Goal: Task Accomplishment & Management: Manage account settings

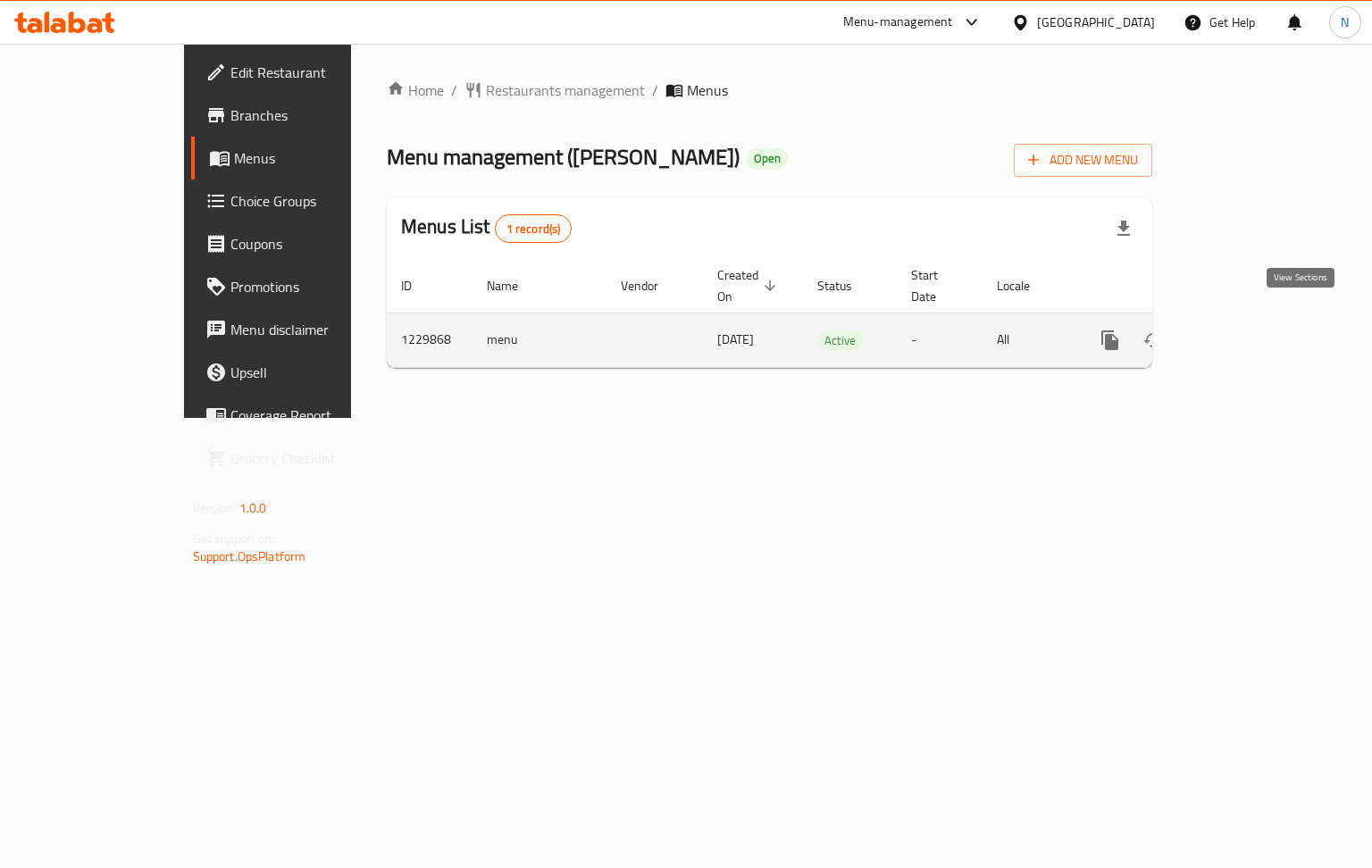
click at [1250, 330] on icon "enhanced table" at bounding box center [1239, 341] width 22 height 22
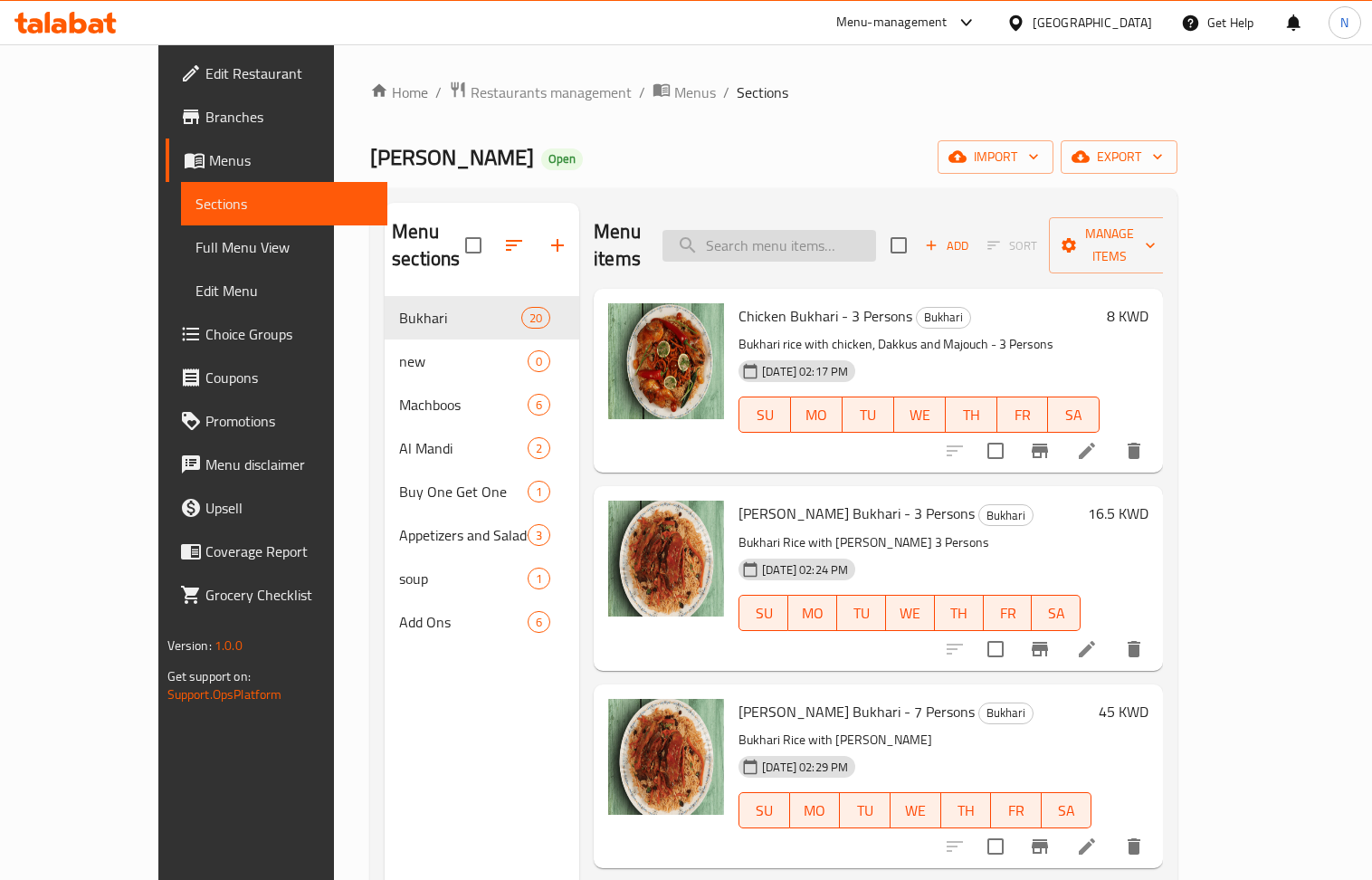
paste input "Australian Meat Macboos"
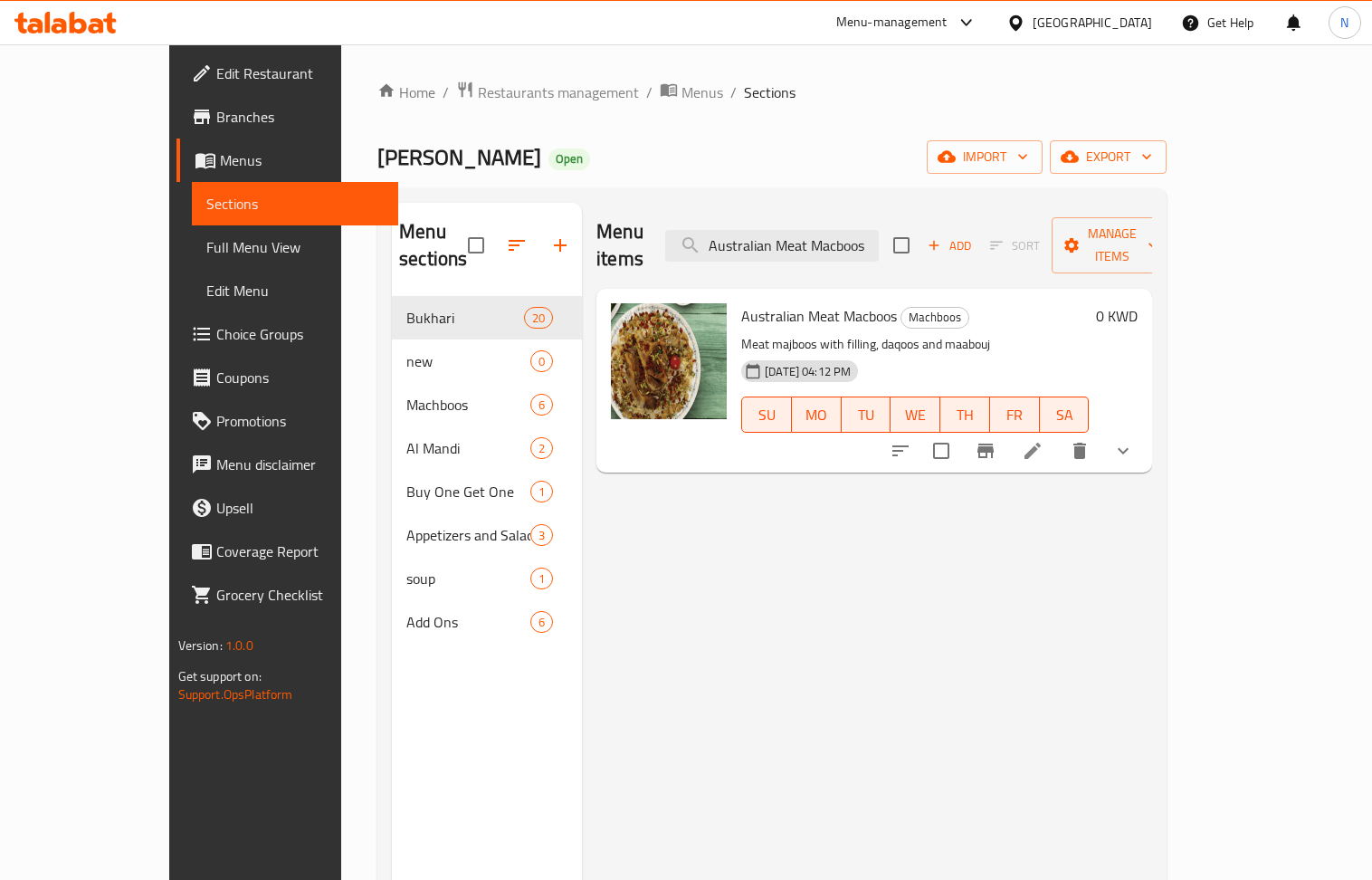
type input "Australian Meat Macboos"
click at [1058, 435] on li at bounding box center [1033, 451] width 51 height 33
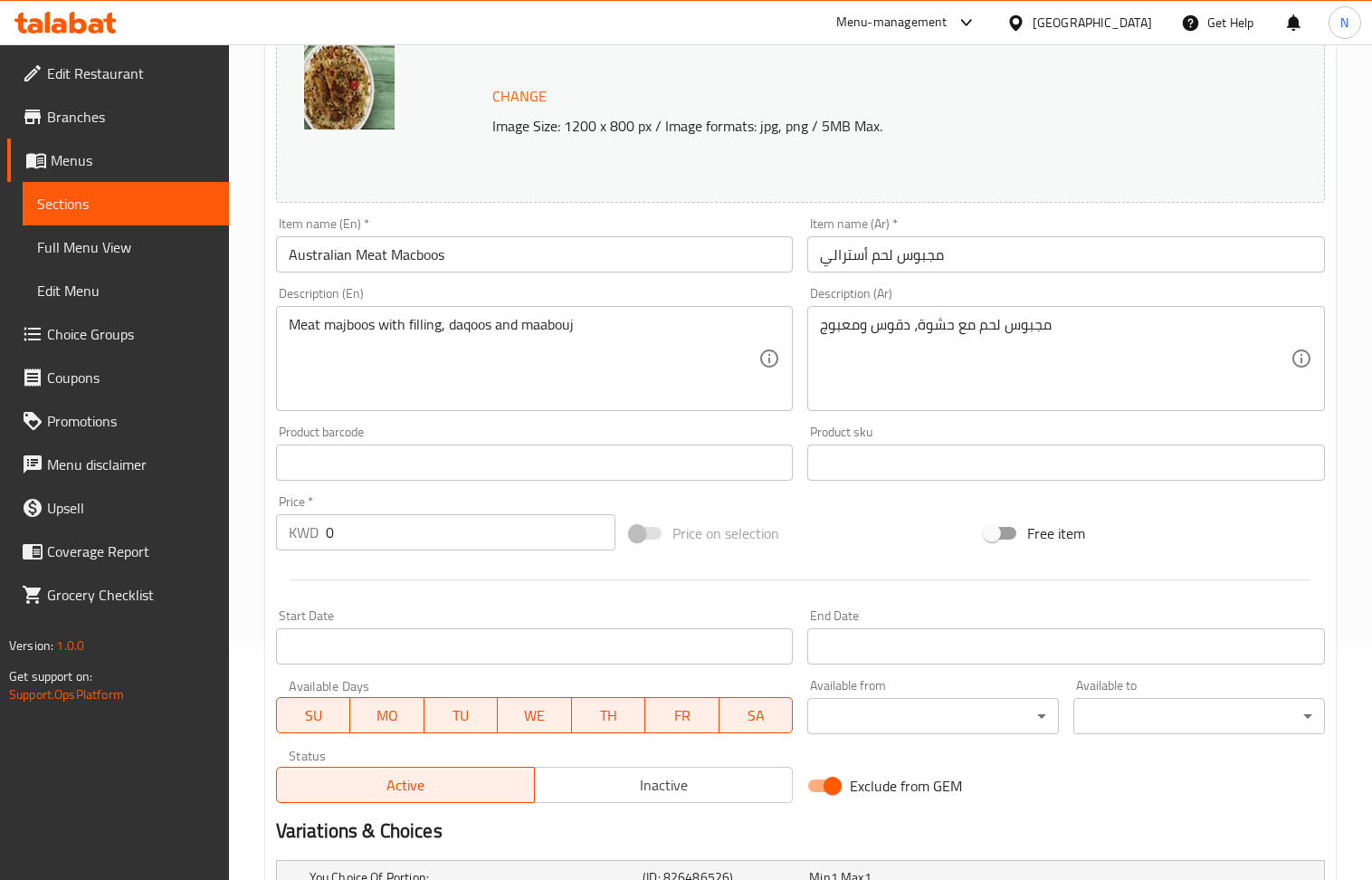
scroll to position [734, 0]
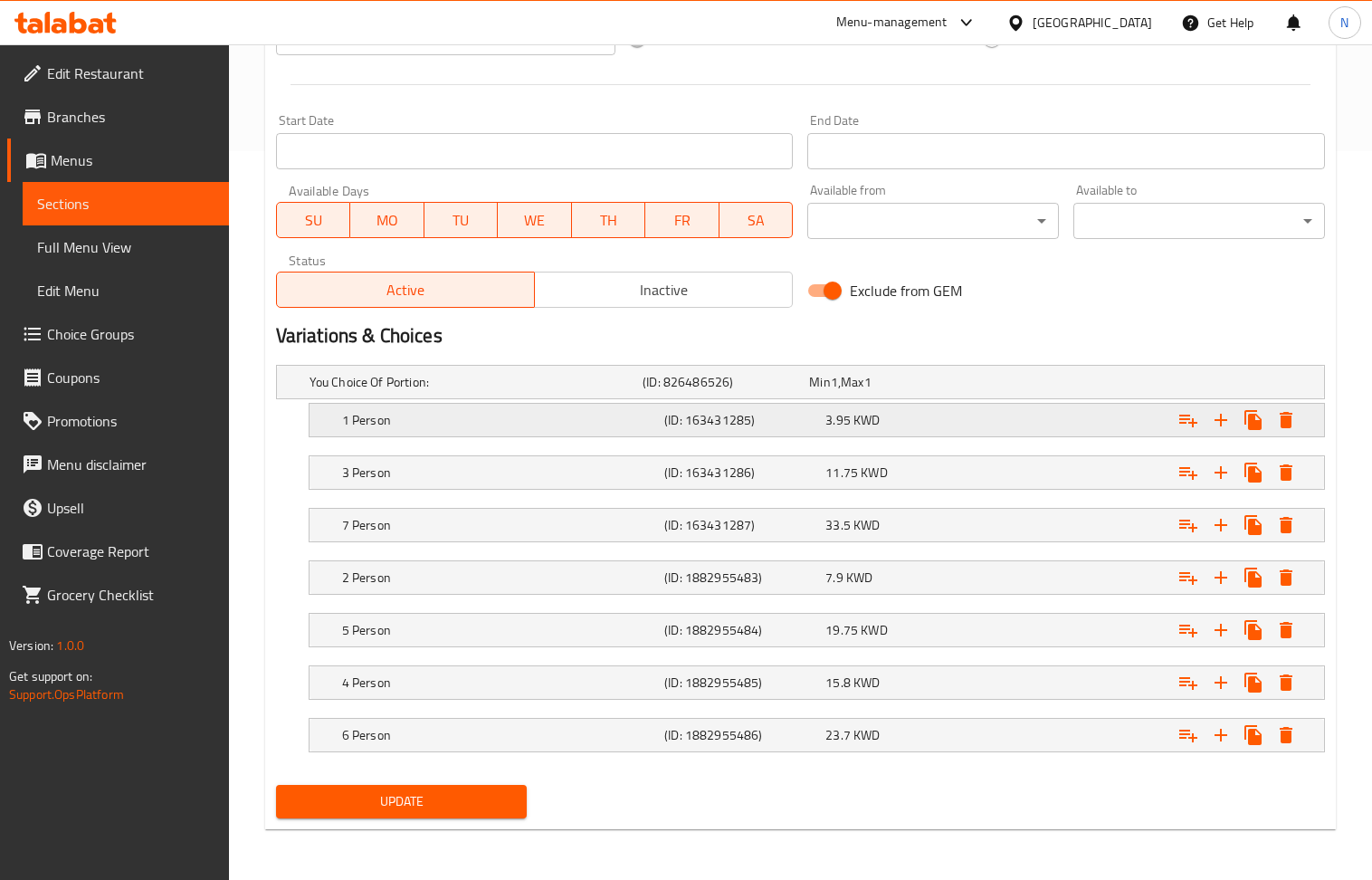
click at [666, 435] on div "1 Person (ID: 163431285) 3.95 KWD" at bounding box center [822, 420] width 968 height 40
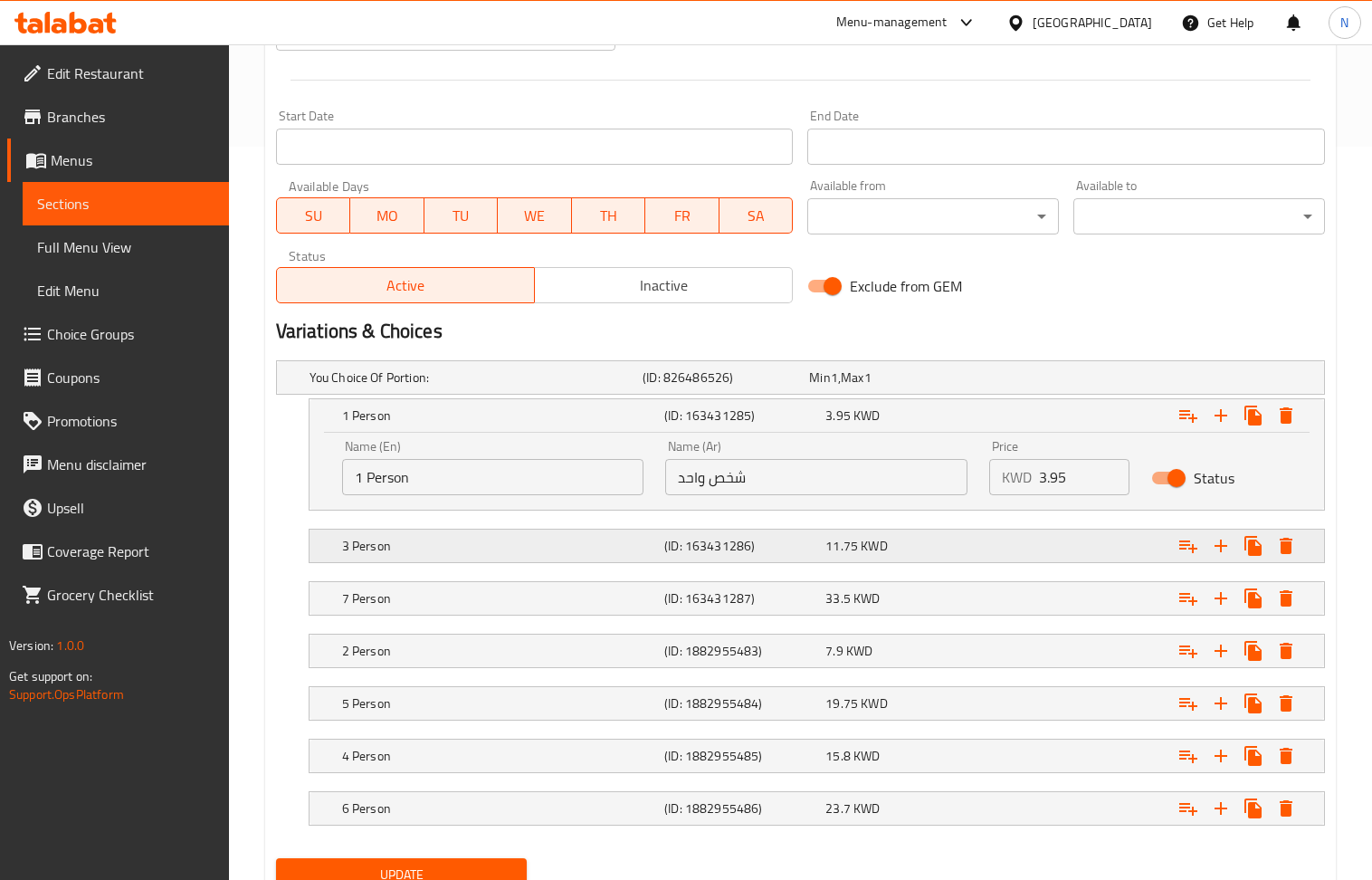
click at [735, 538] on h5 "(ID: 163431286)" at bounding box center [741, 546] width 154 height 18
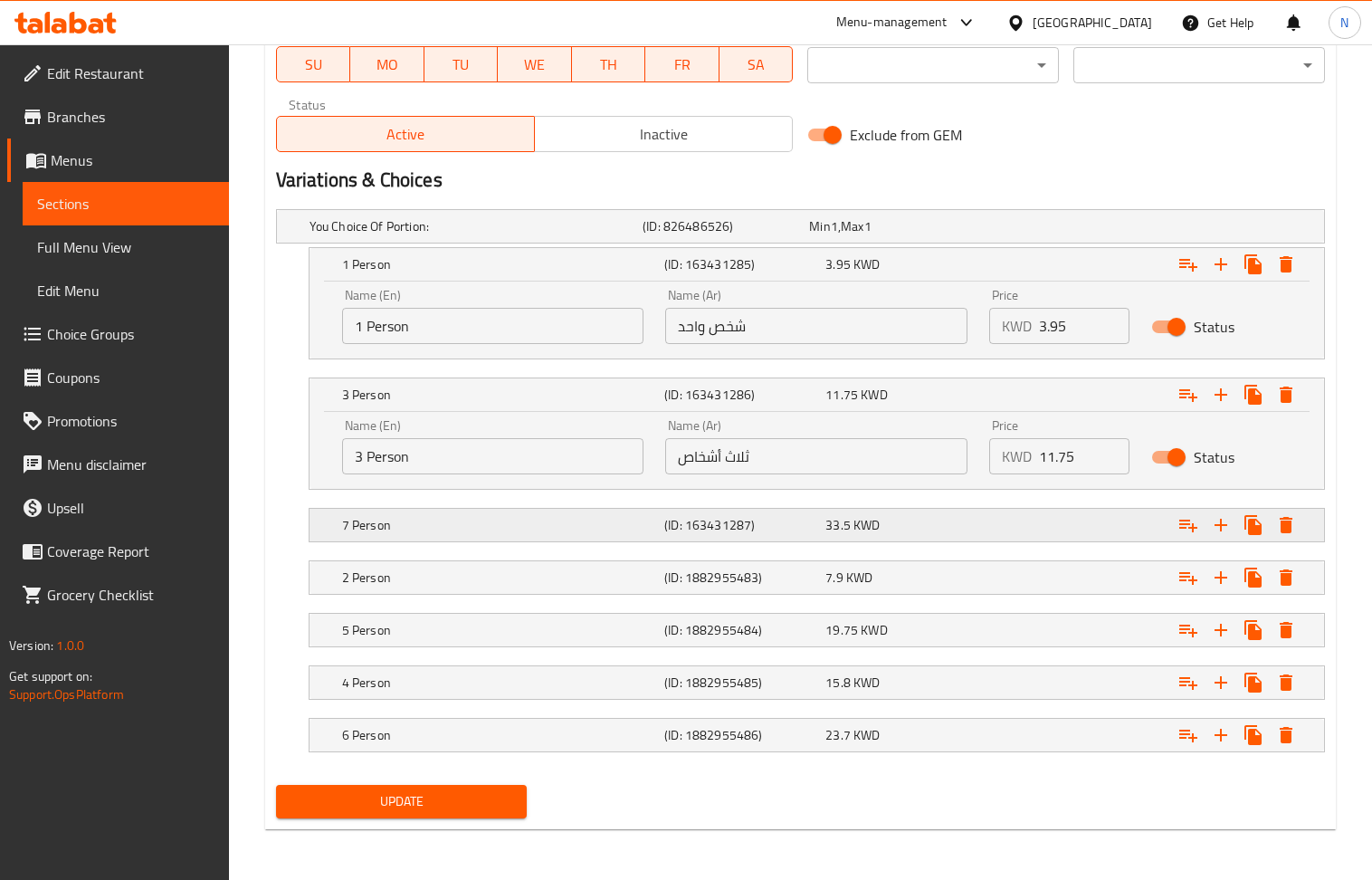
scroll to position [889, 0]
click at [733, 531] on h5 "(ID: 163431287)" at bounding box center [741, 525] width 154 height 18
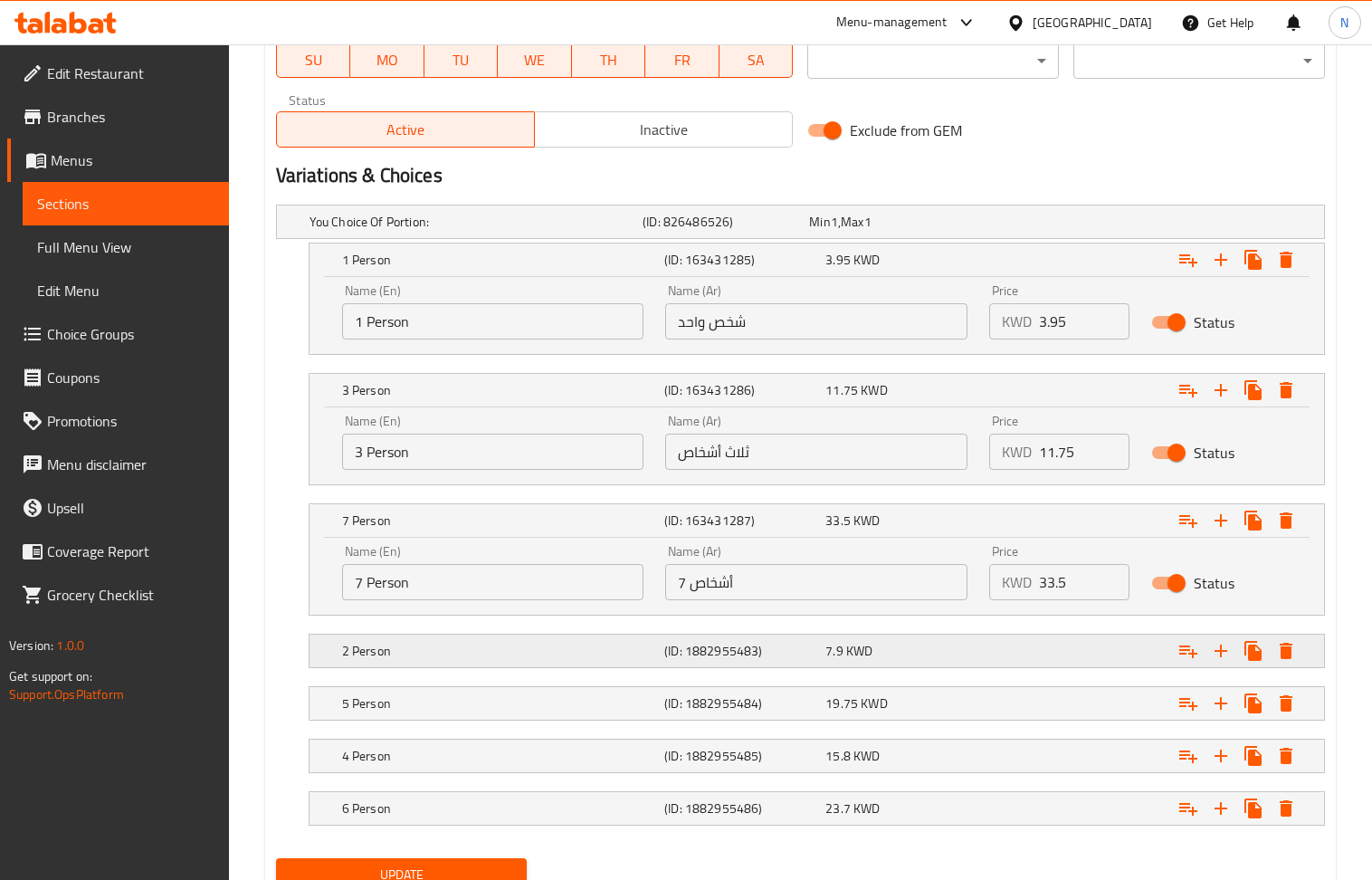
click at [742, 645] on h5 "(ID: 1882955483)" at bounding box center [741, 651] width 154 height 18
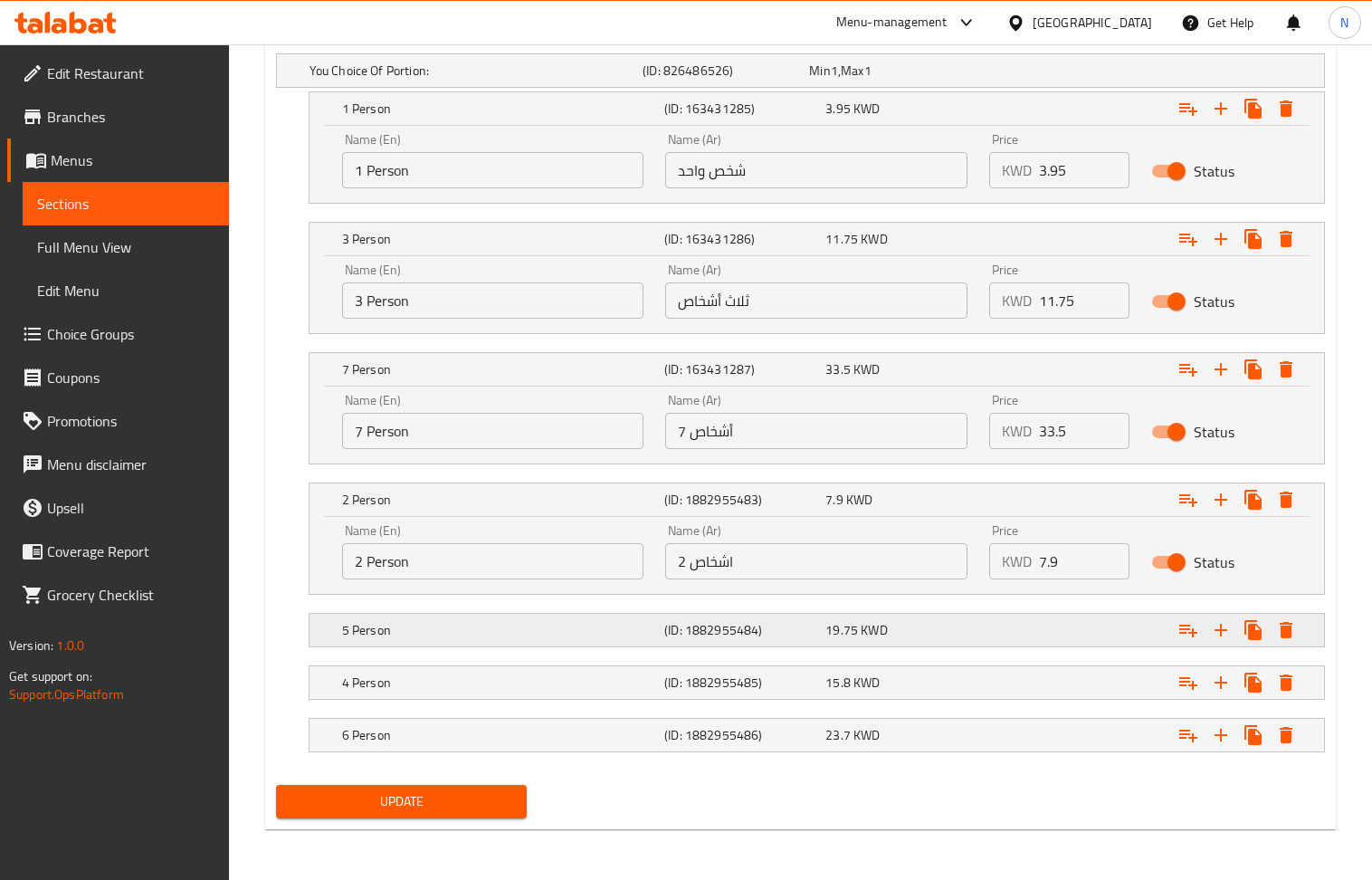
scroll to position [1045, 0]
click at [759, 623] on h5 "(ID: 1882955484)" at bounding box center [741, 630] width 154 height 18
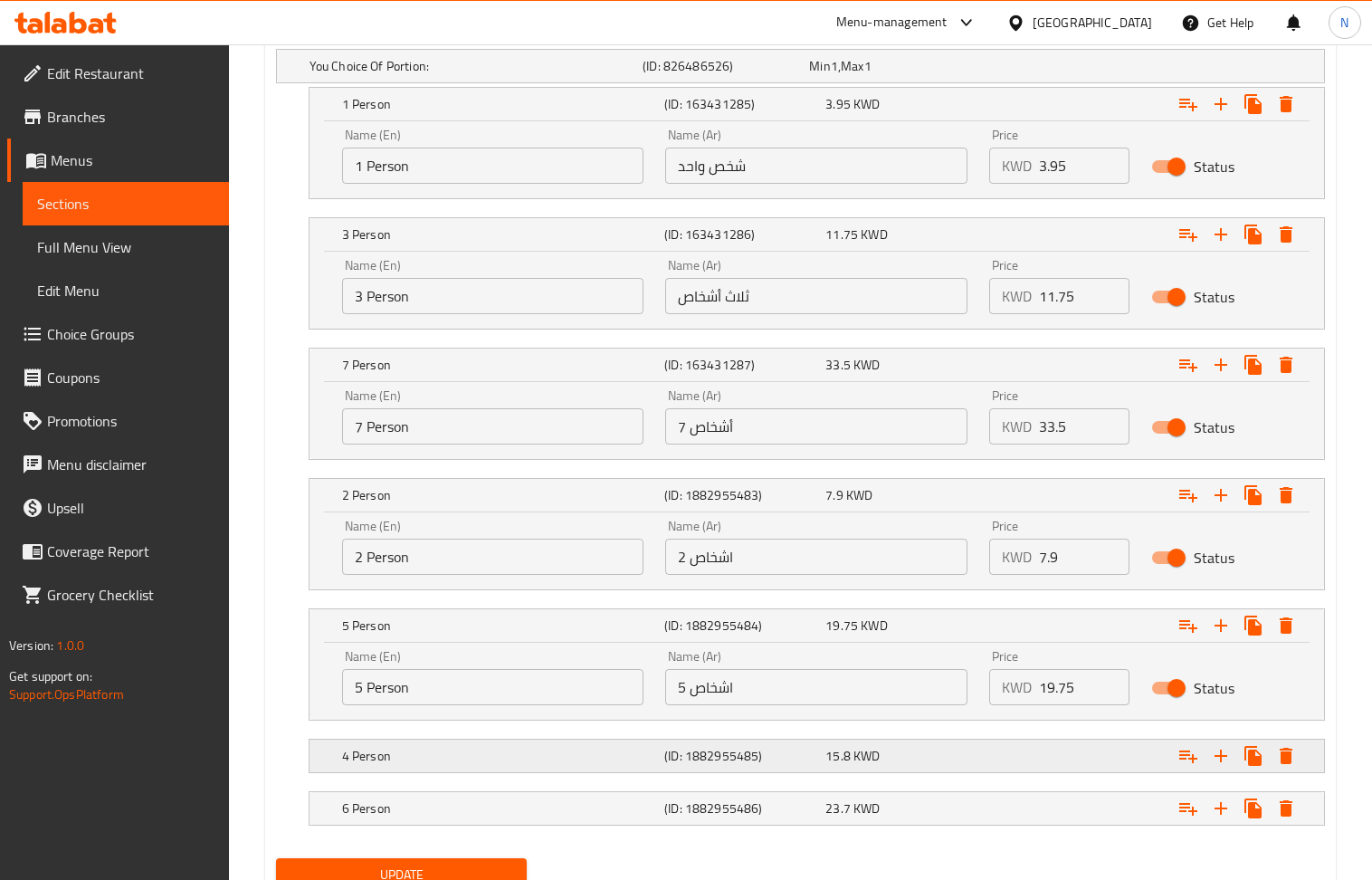
click at [744, 765] on h5 "(ID: 1882955485)" at bounding box center [741, 756] width 154 height 18
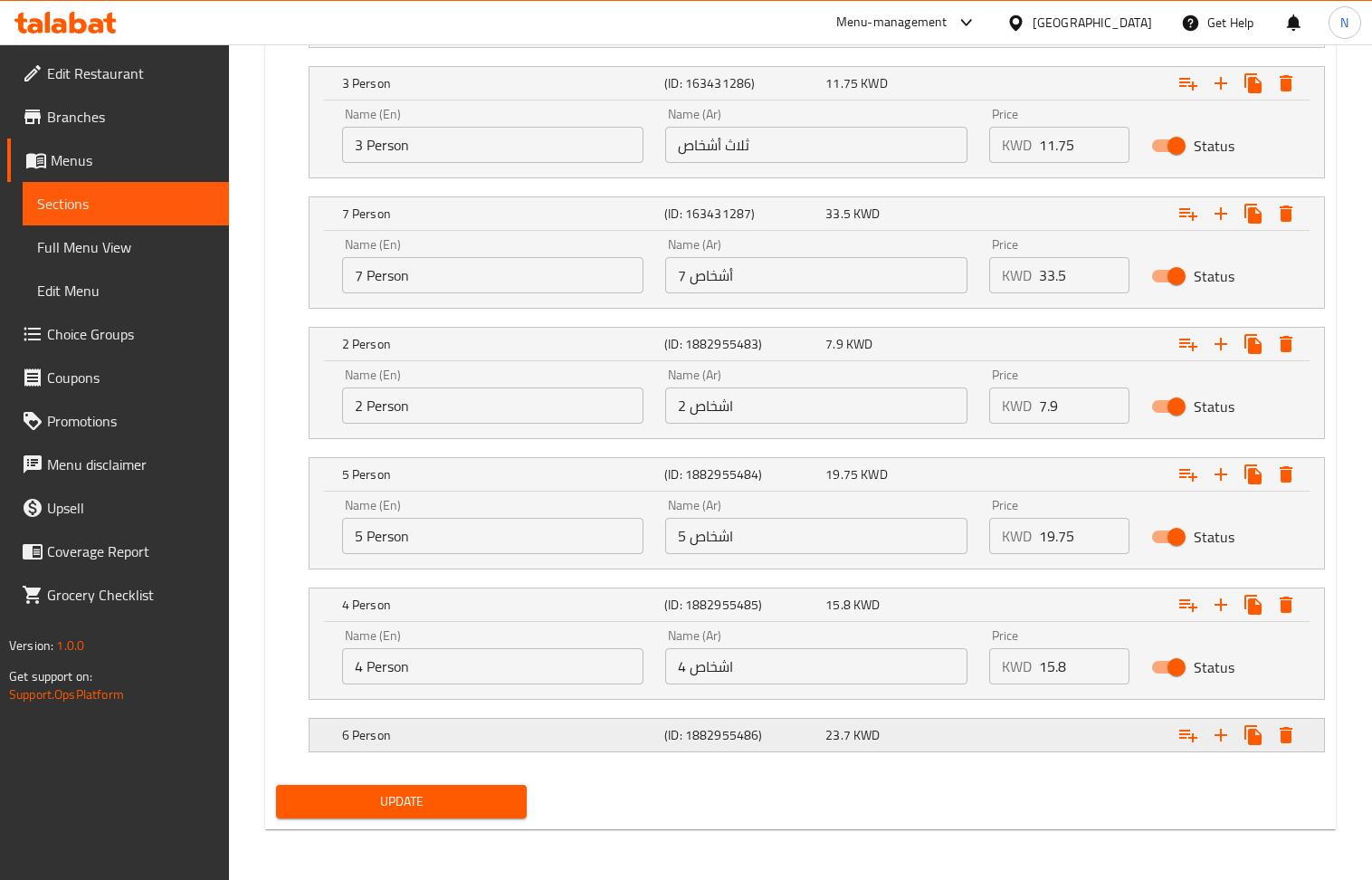
click at [750, 751] on div "6 Person (ID: 1882955486) 23.7 KWD" at bounding box center [822, 735] width 968 height 40
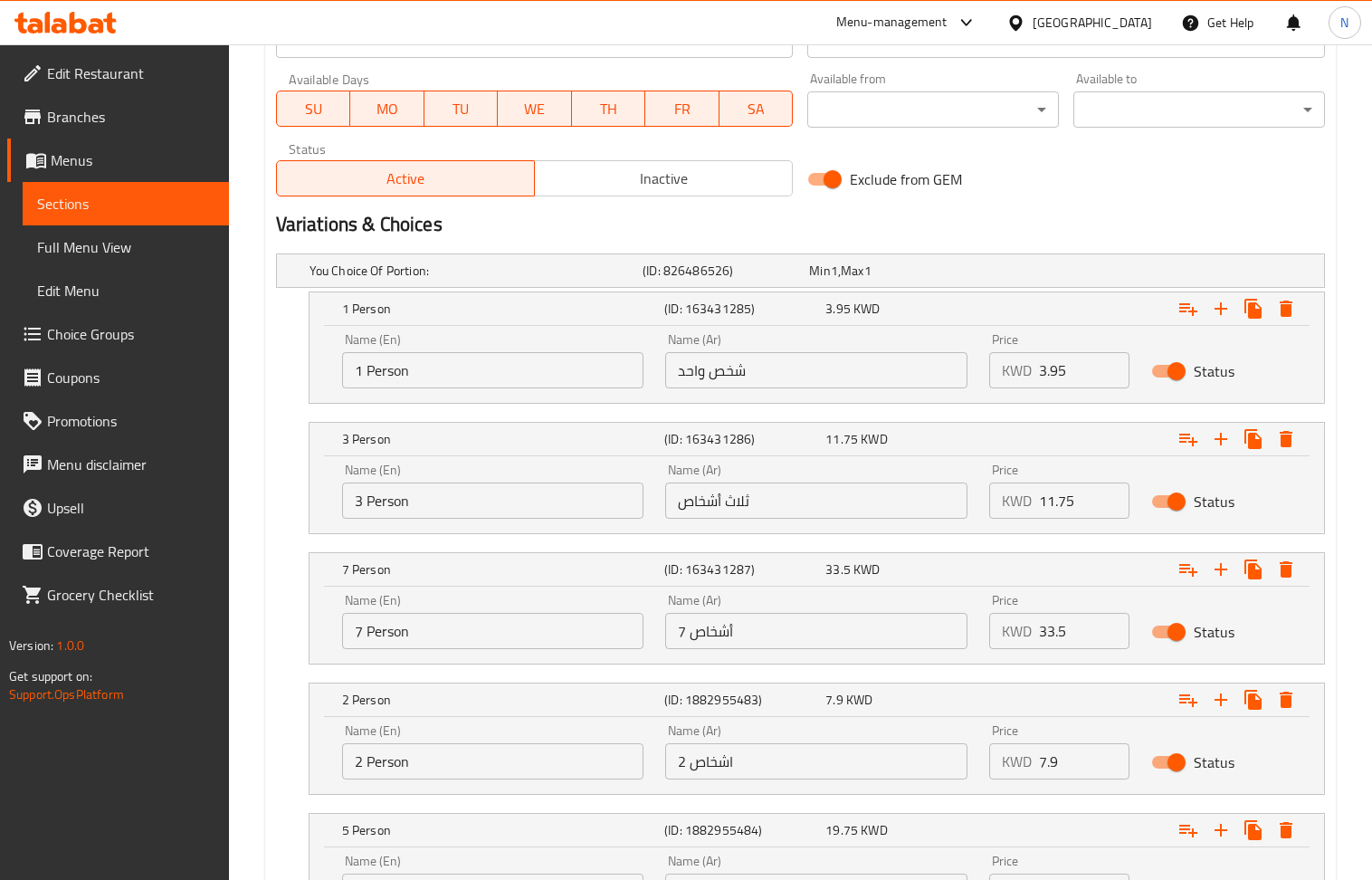
scroll to position [838, 0]
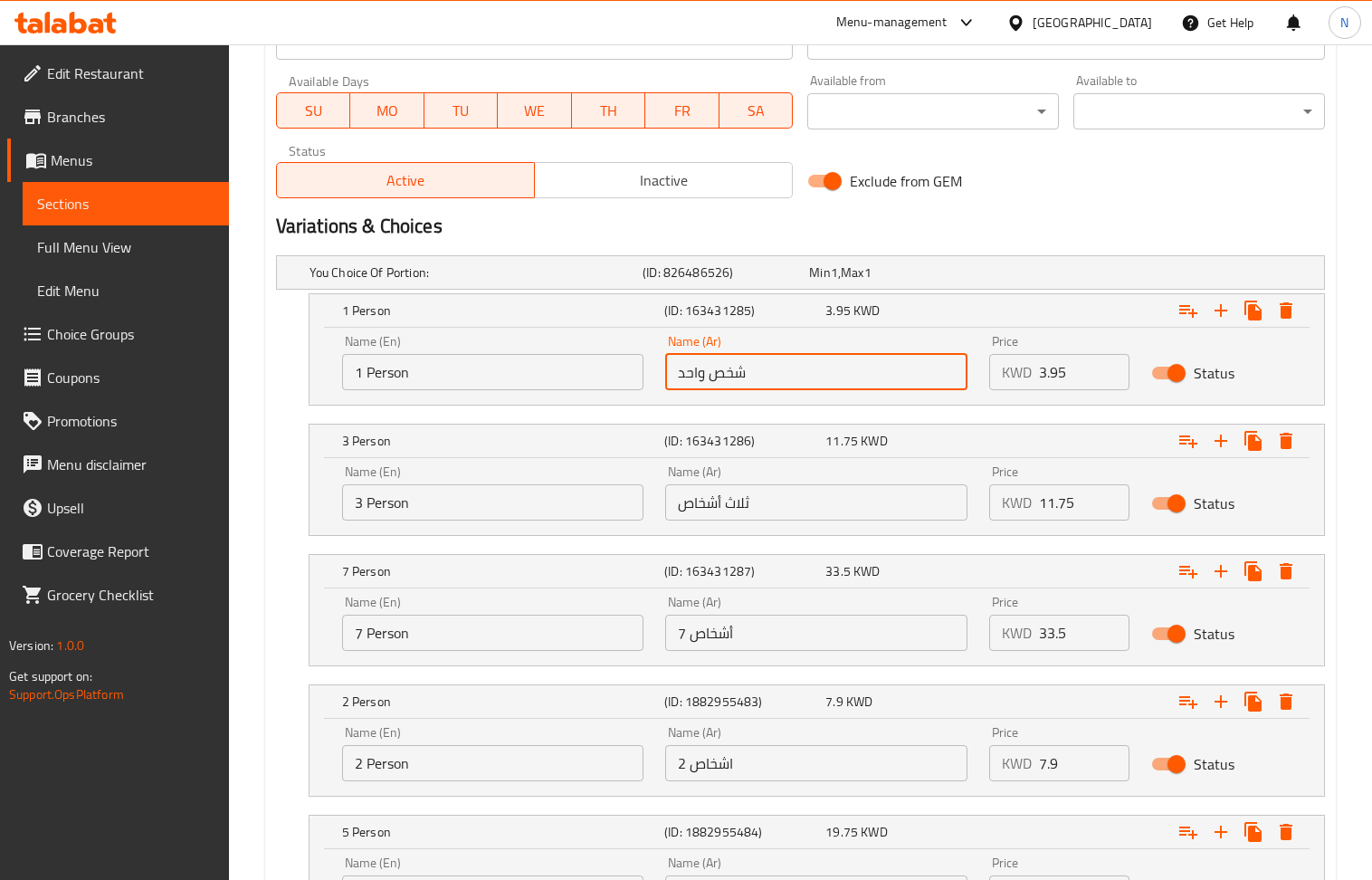
click at [691, 369] on input "شخص واحد" at bounding box center [816, 372] width 303 height 36
click at [689, 374] on input "شخص واحد" at bounding box center [816, 372] width 303 height 36
click at [681, 381] on input "شخص واحد" at bounding box center [816, 372] width 303 height 36
click at [688, 377] on input "شخص واحد" at bounding box center [816, 372] width 303 height 36
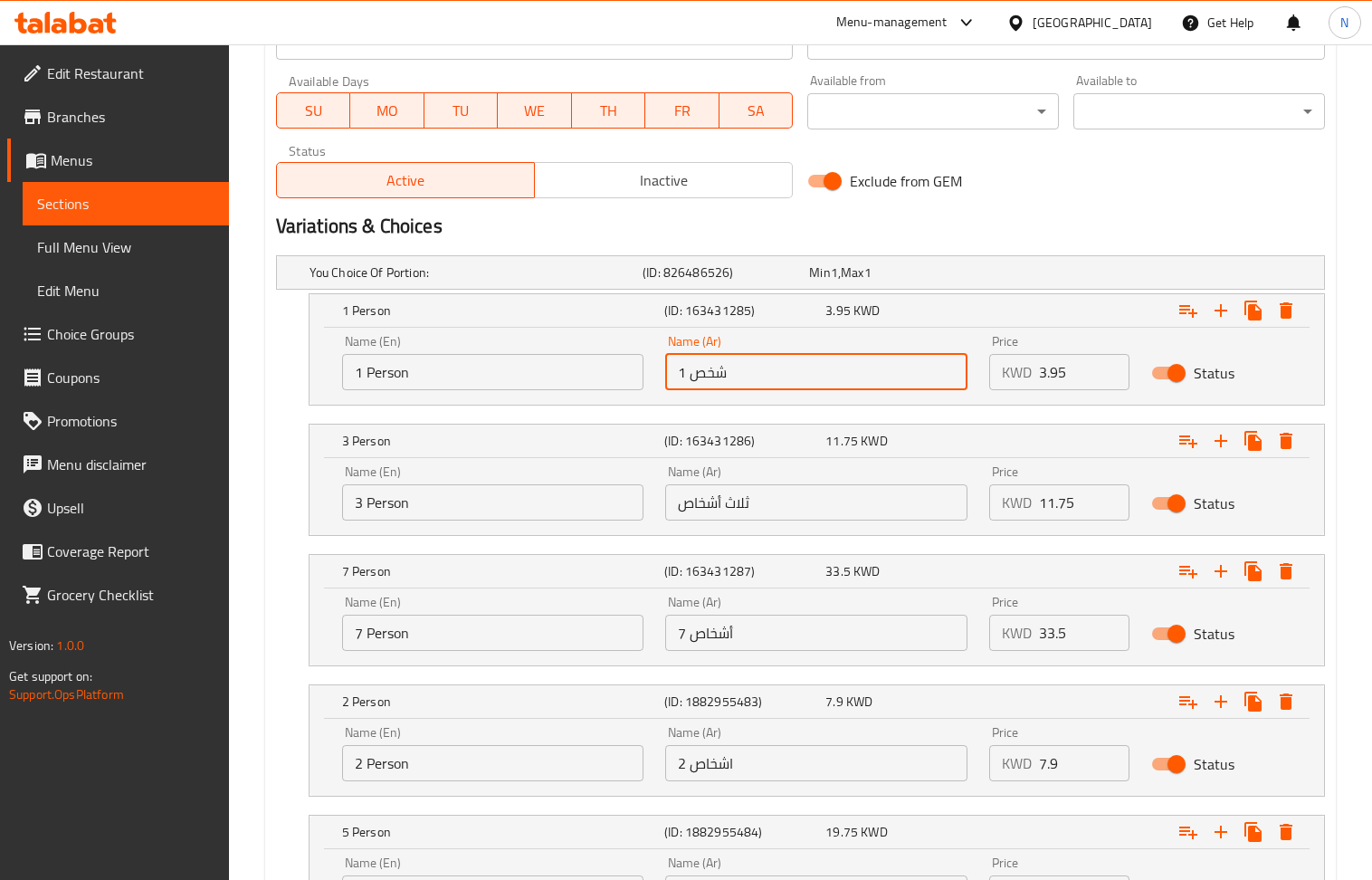
type input "شخص 1"
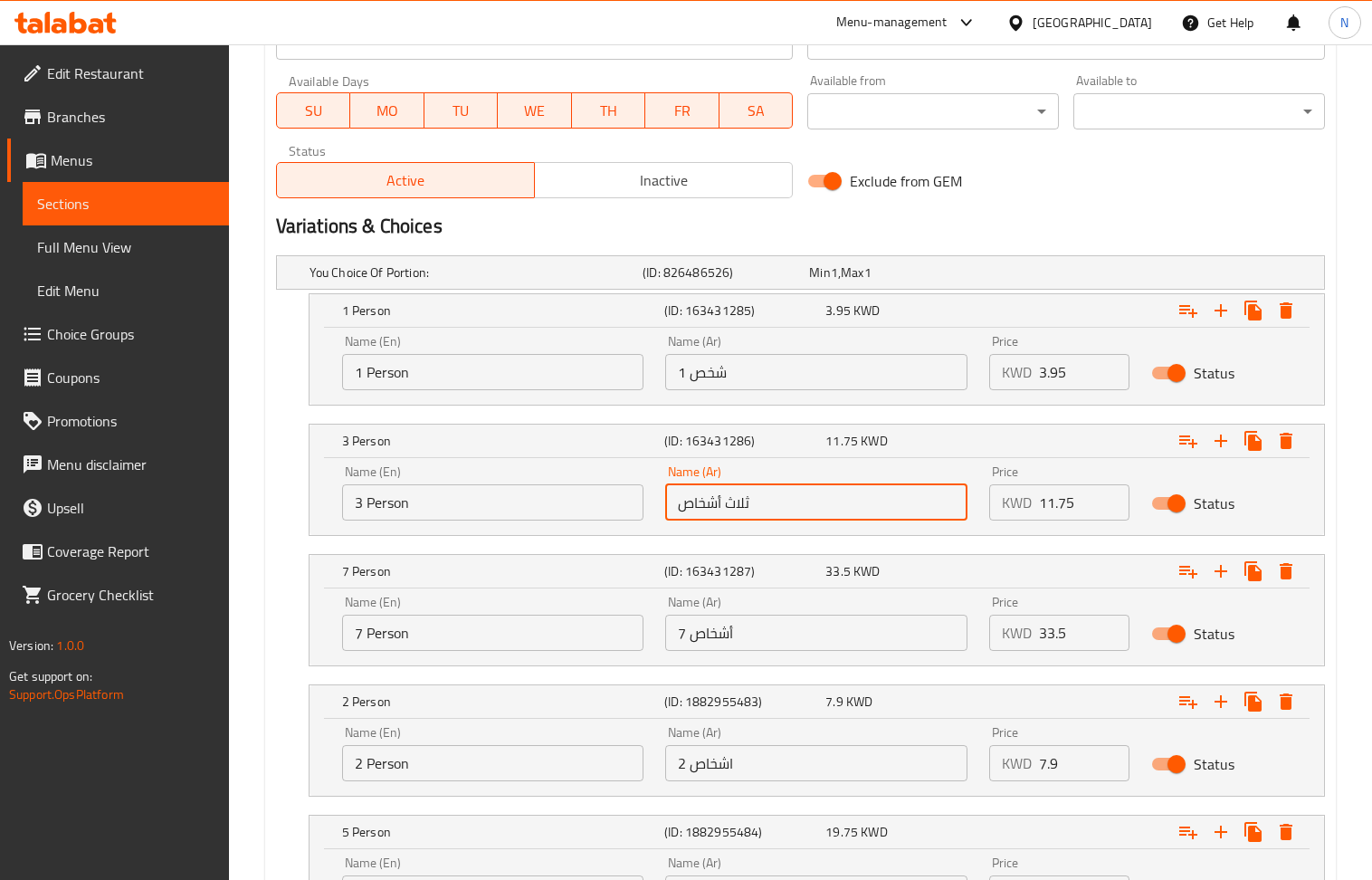
click at [743, 502] on input "ثلاث أشخاص" at bounding box center [816, 503] width 303 height 36
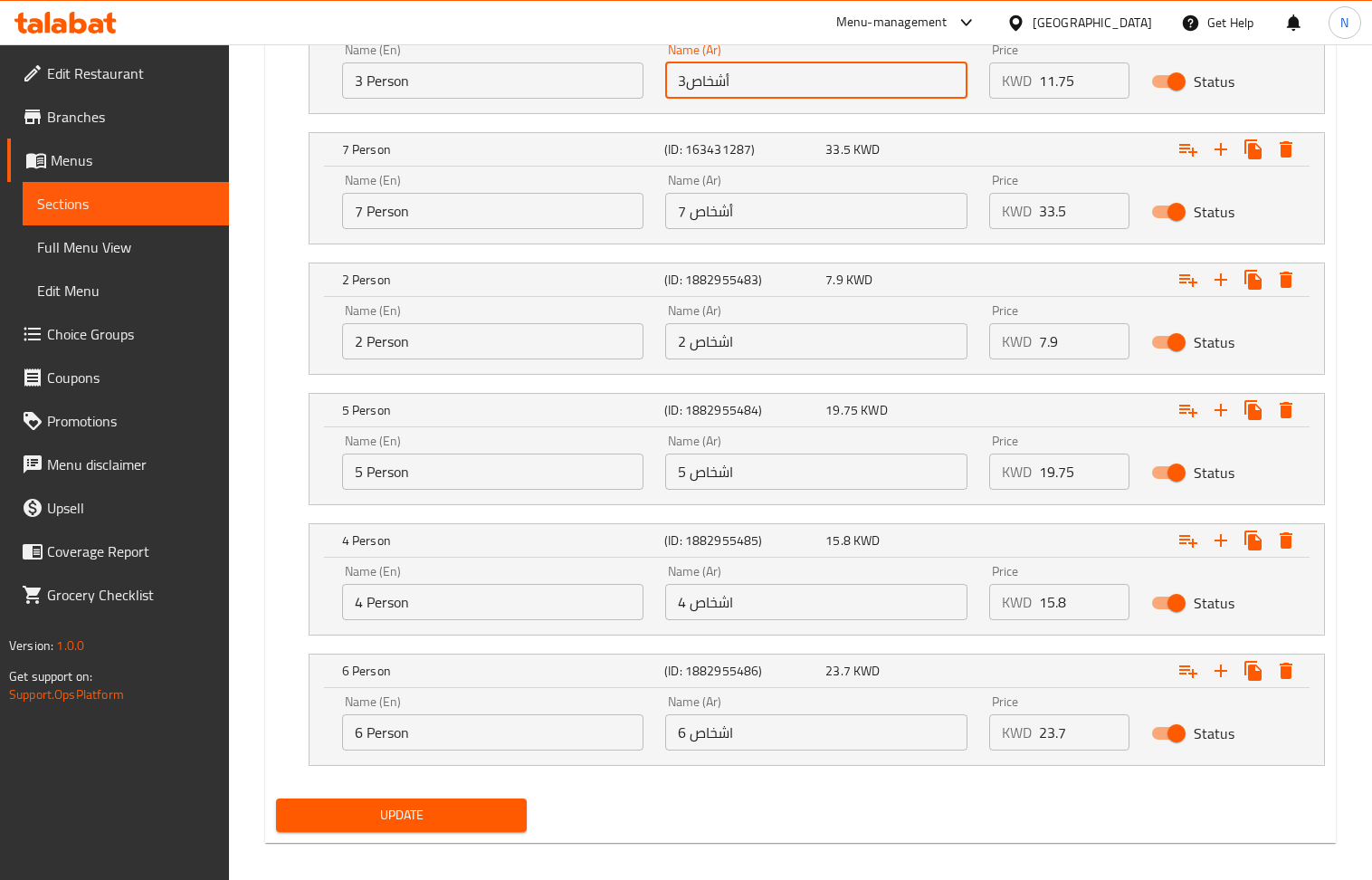
scroll to position [1279, 0]
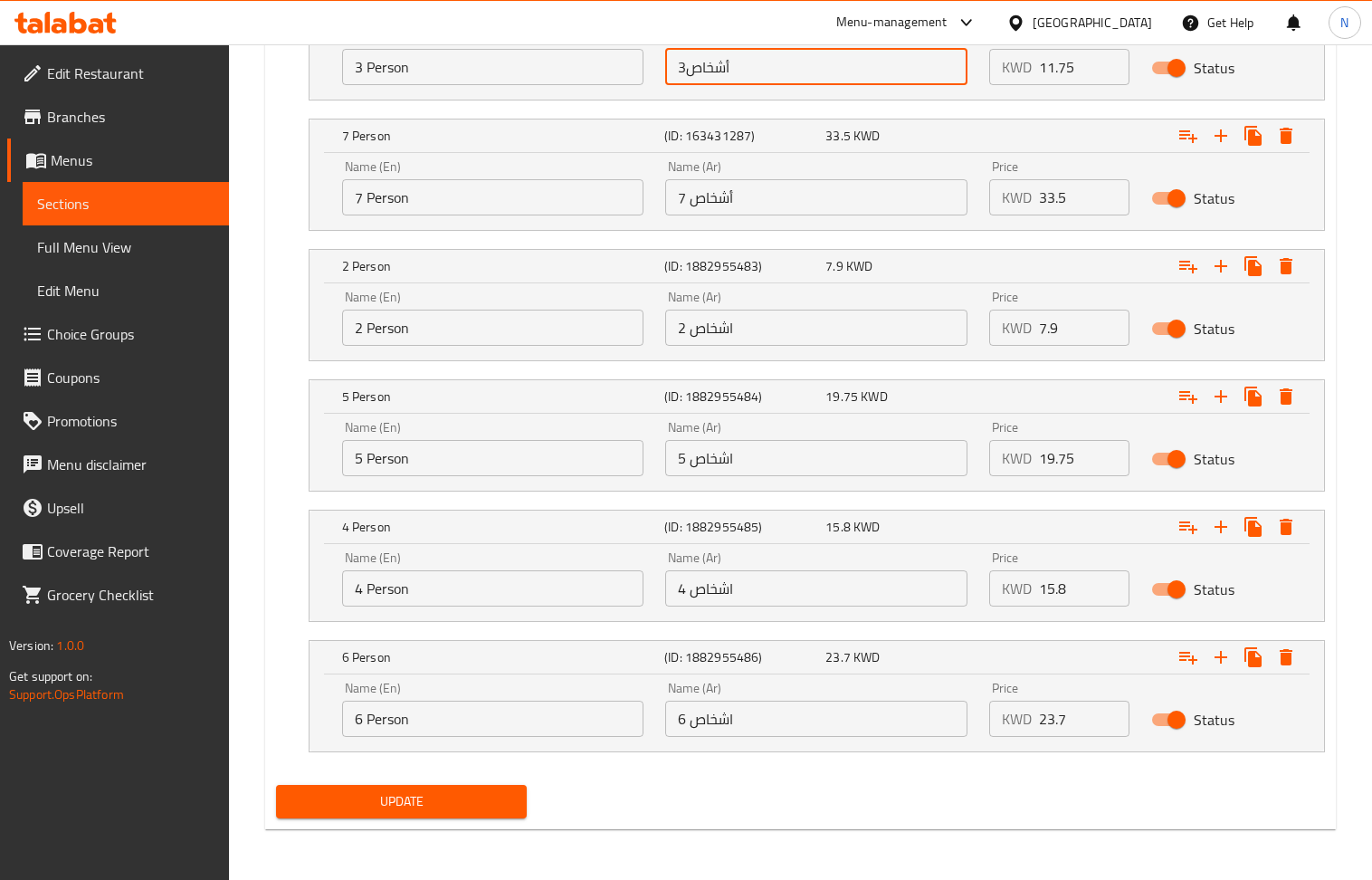
type input "3أشخاص"
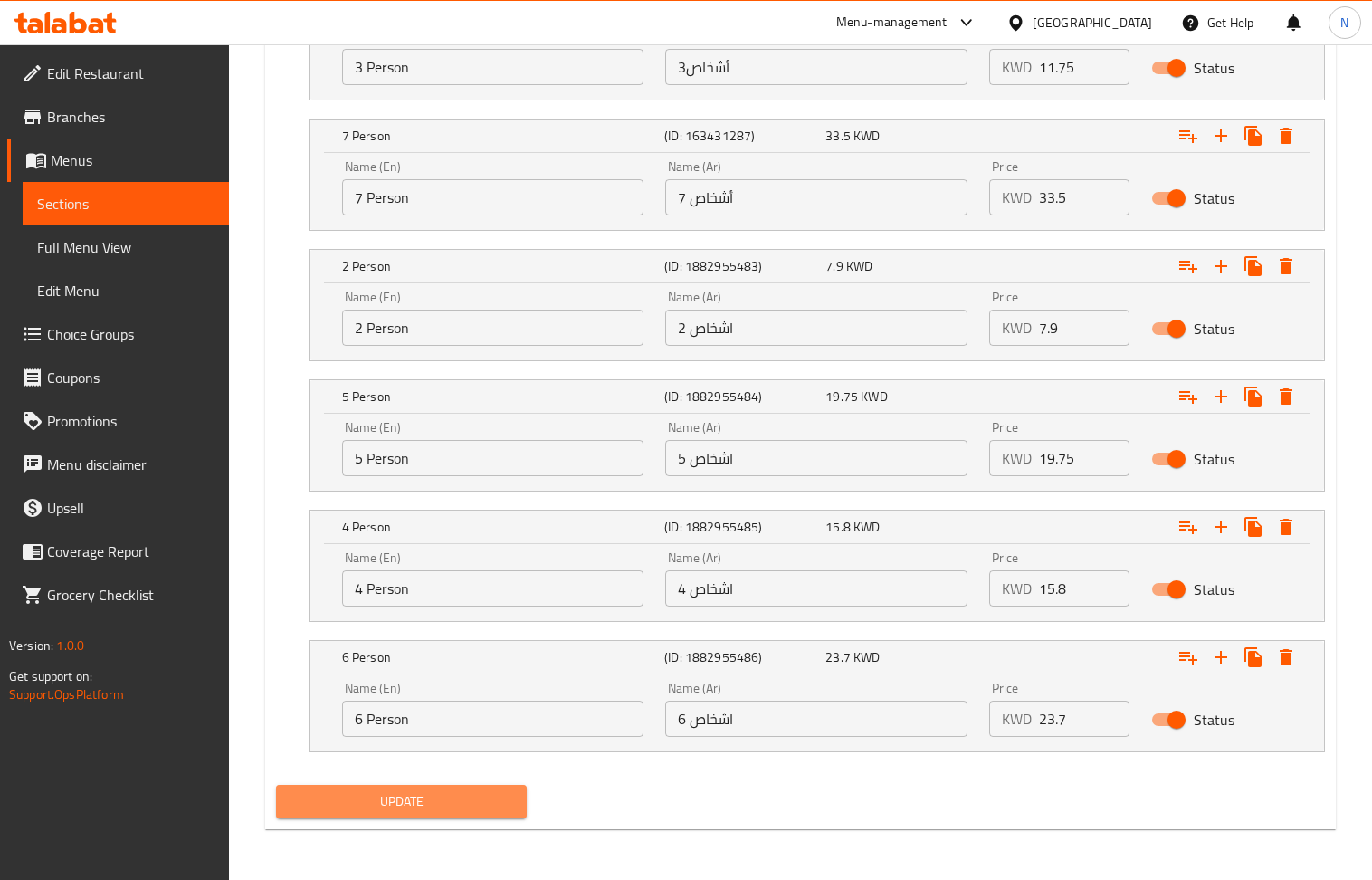
click at [432, 803] on span "Update" at bounding box center [402, 802] width 223 height 23
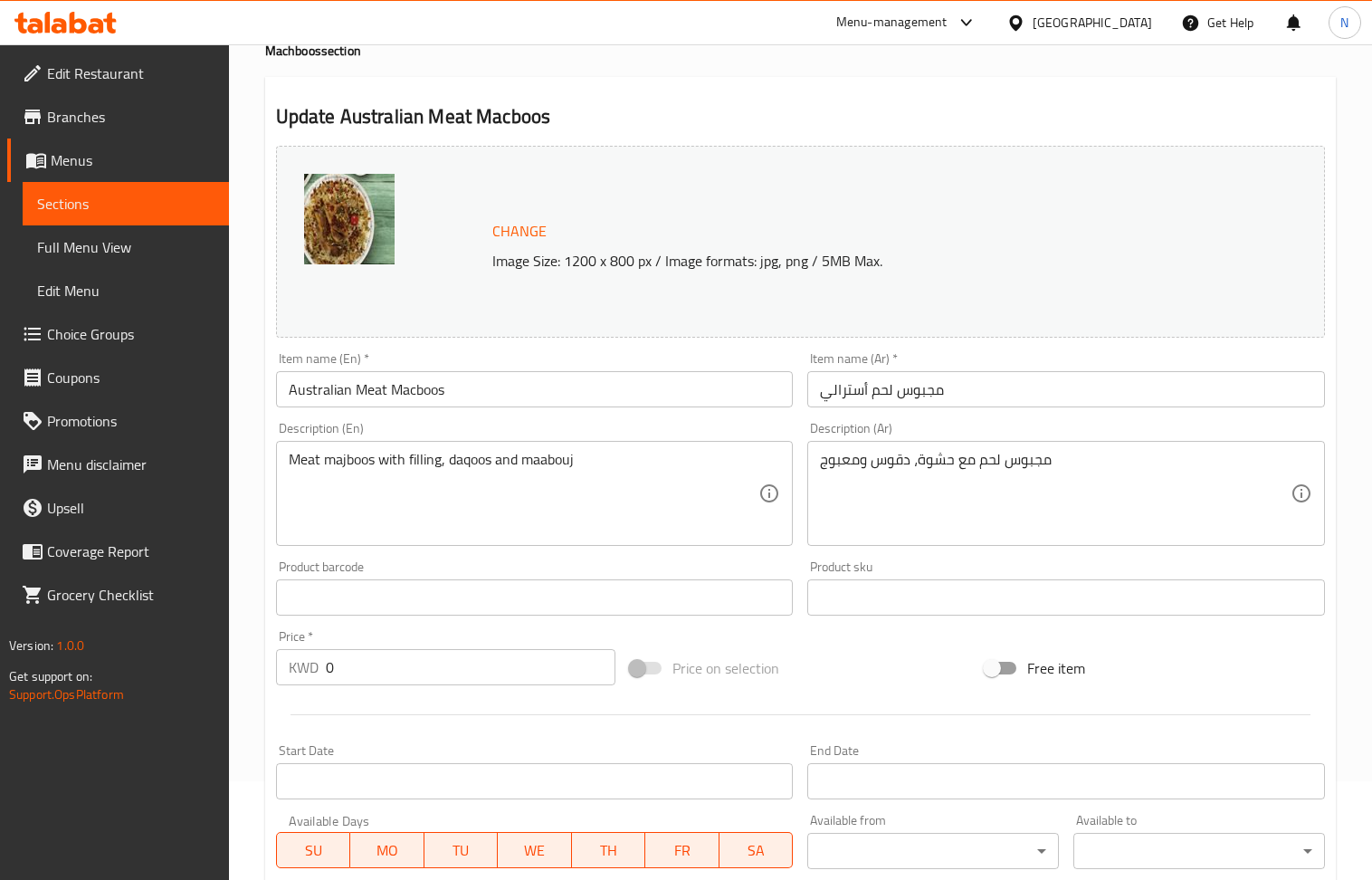
scroll to position [0, 0]
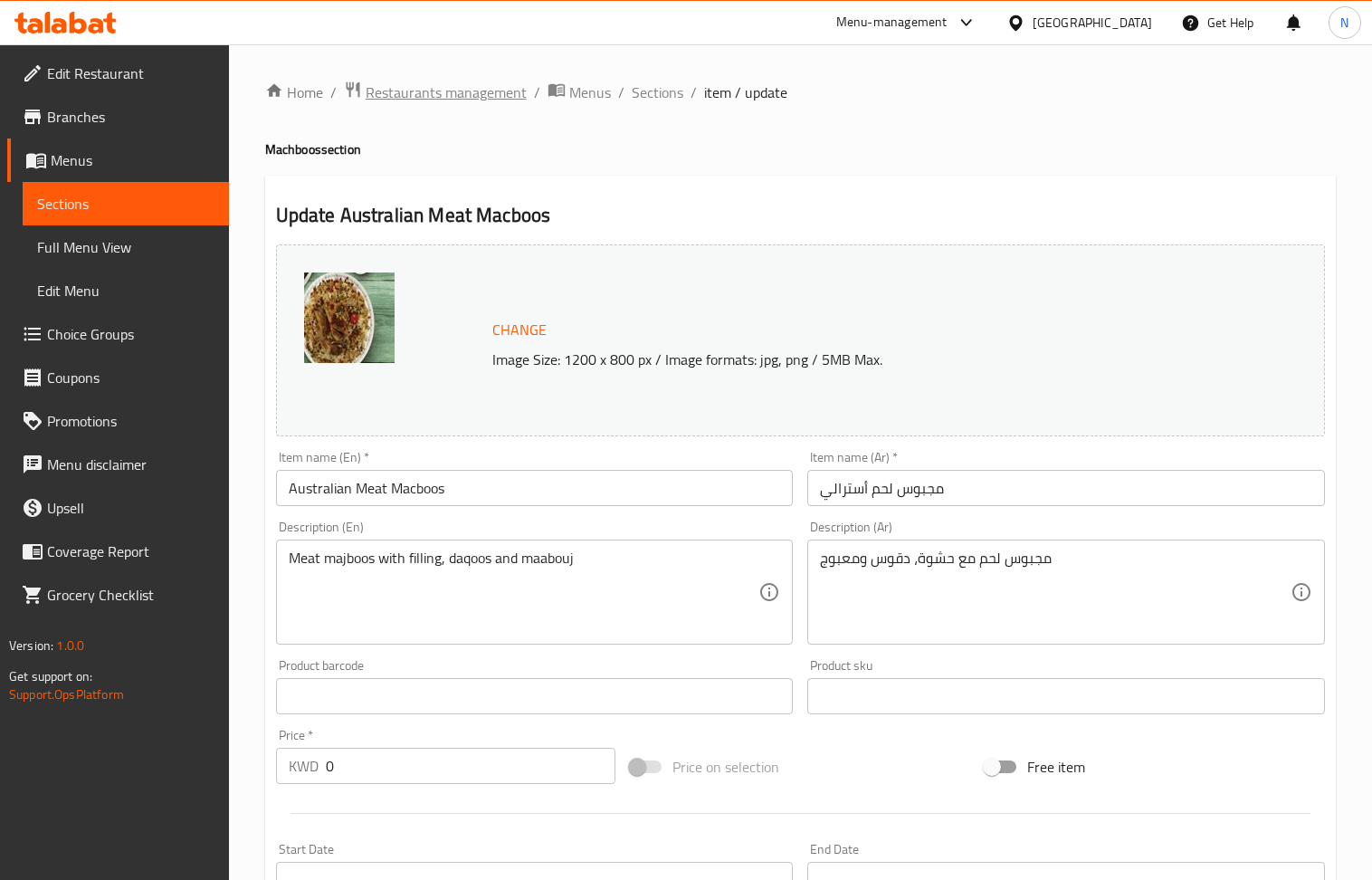
click at [407, 96] on span "Restaurants management" at bounding box center [445, 93] width 161 height 22
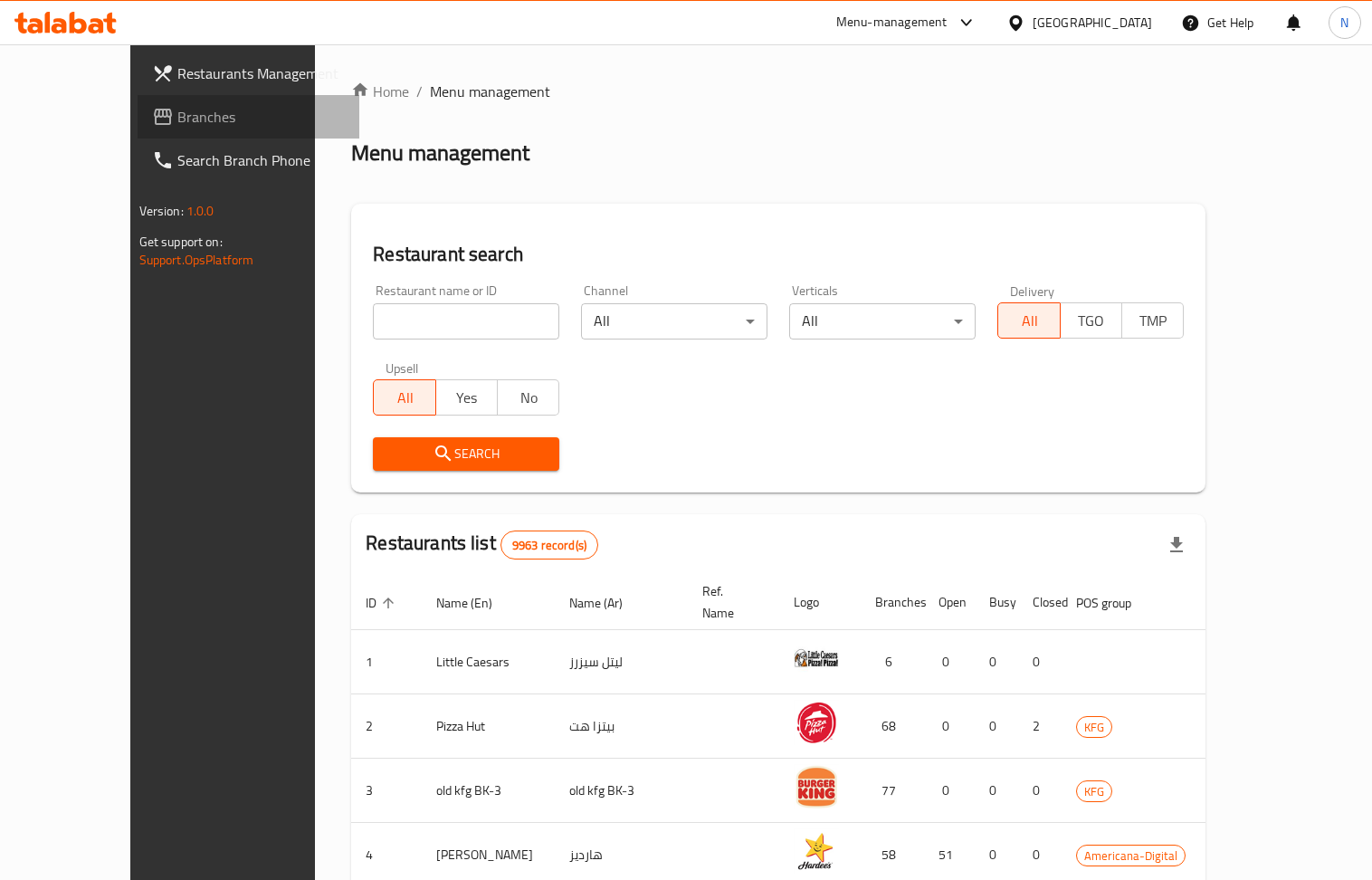
click at [177, 107] on span "Branches" at bounding box center [261, 117] width 167 height 22
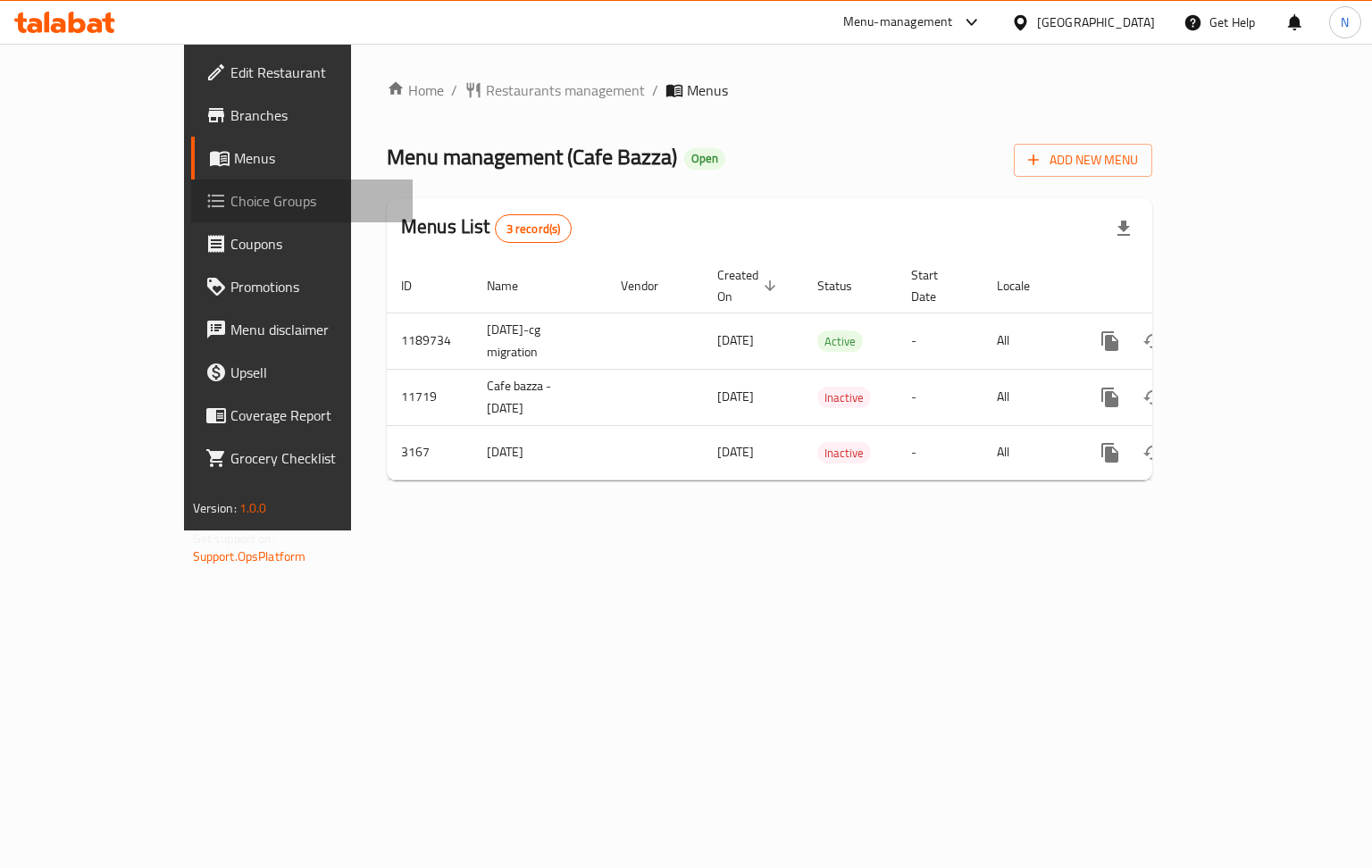
click at [230, 202] on span "Choice Groups" at bounding box center [315, 201] width 169 height 22
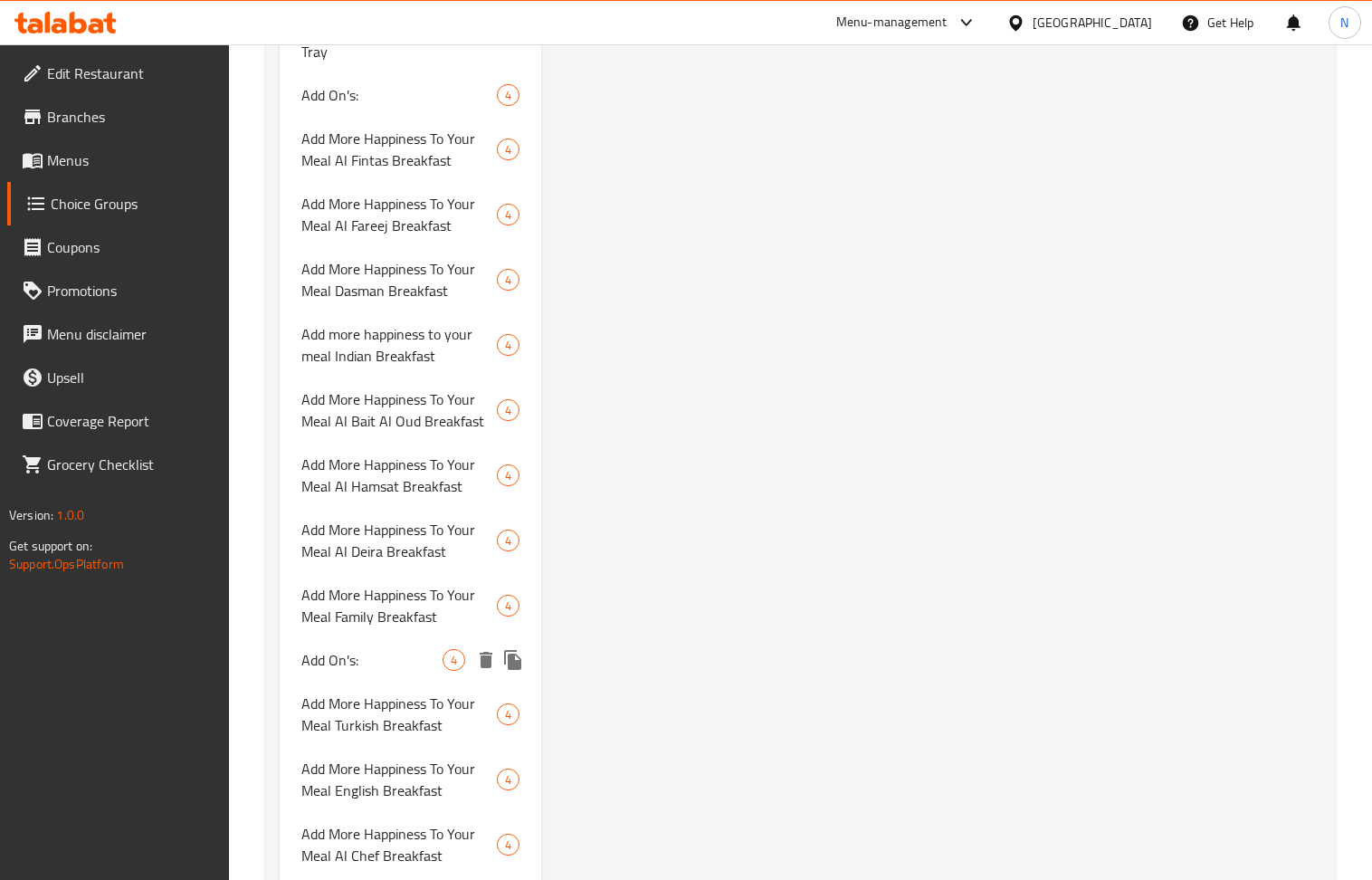
scroll to position [2415, 0]
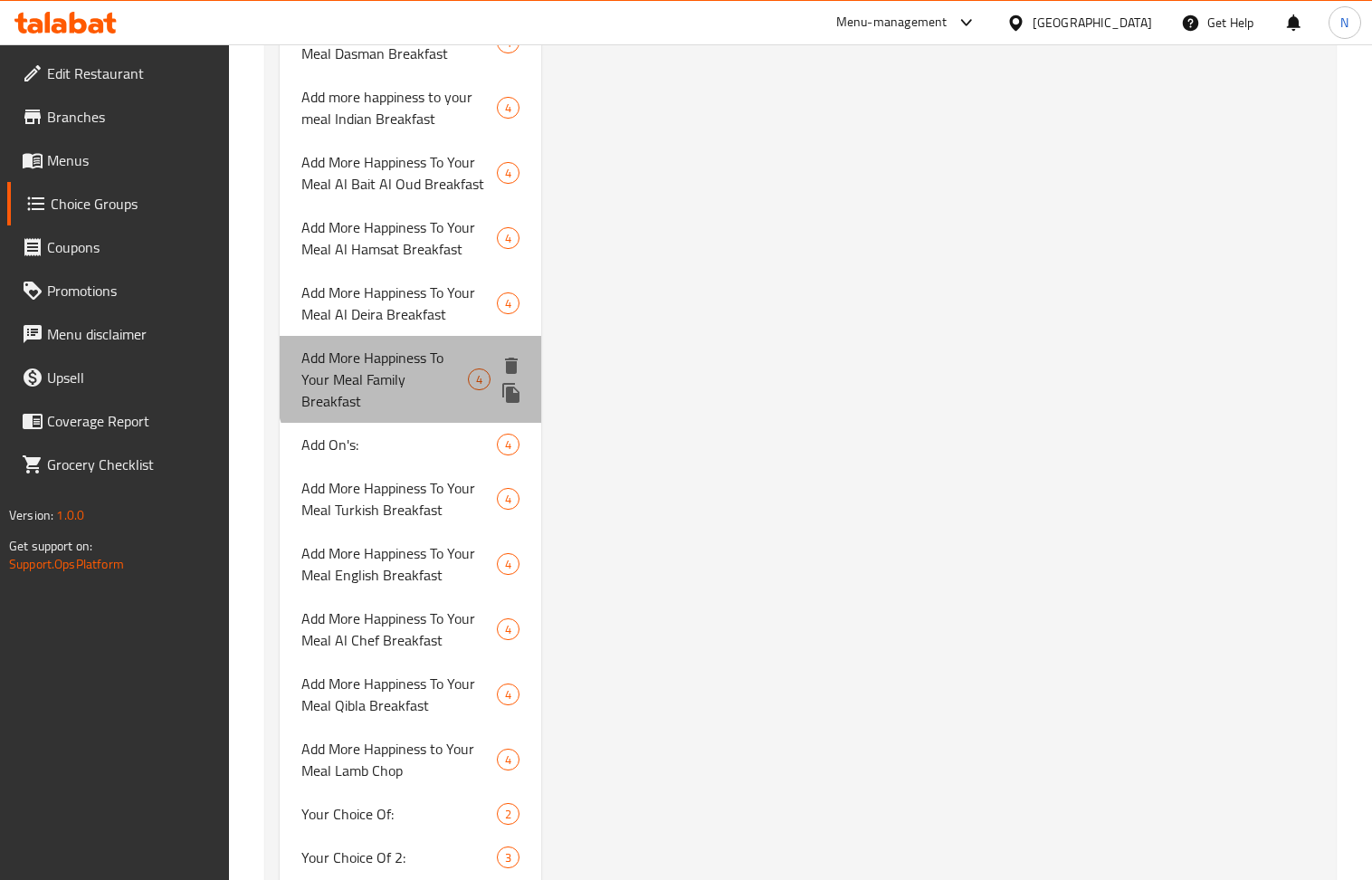
drag, startPoint x: 425, startPoint y: 352, endPoint x: 989, endPoint y: 540, distance: 594.5
click at [425, 352] on span "Add More Happiness To Your Meal Family Breakfast" at bounding box center [385, 380] width 167 height 65
type input "Add More Happiness To Your Meal Family Breakfast"
type input "أضف المزيد من السعادة إلى وجبة الريوق العائلي"
type input "0"
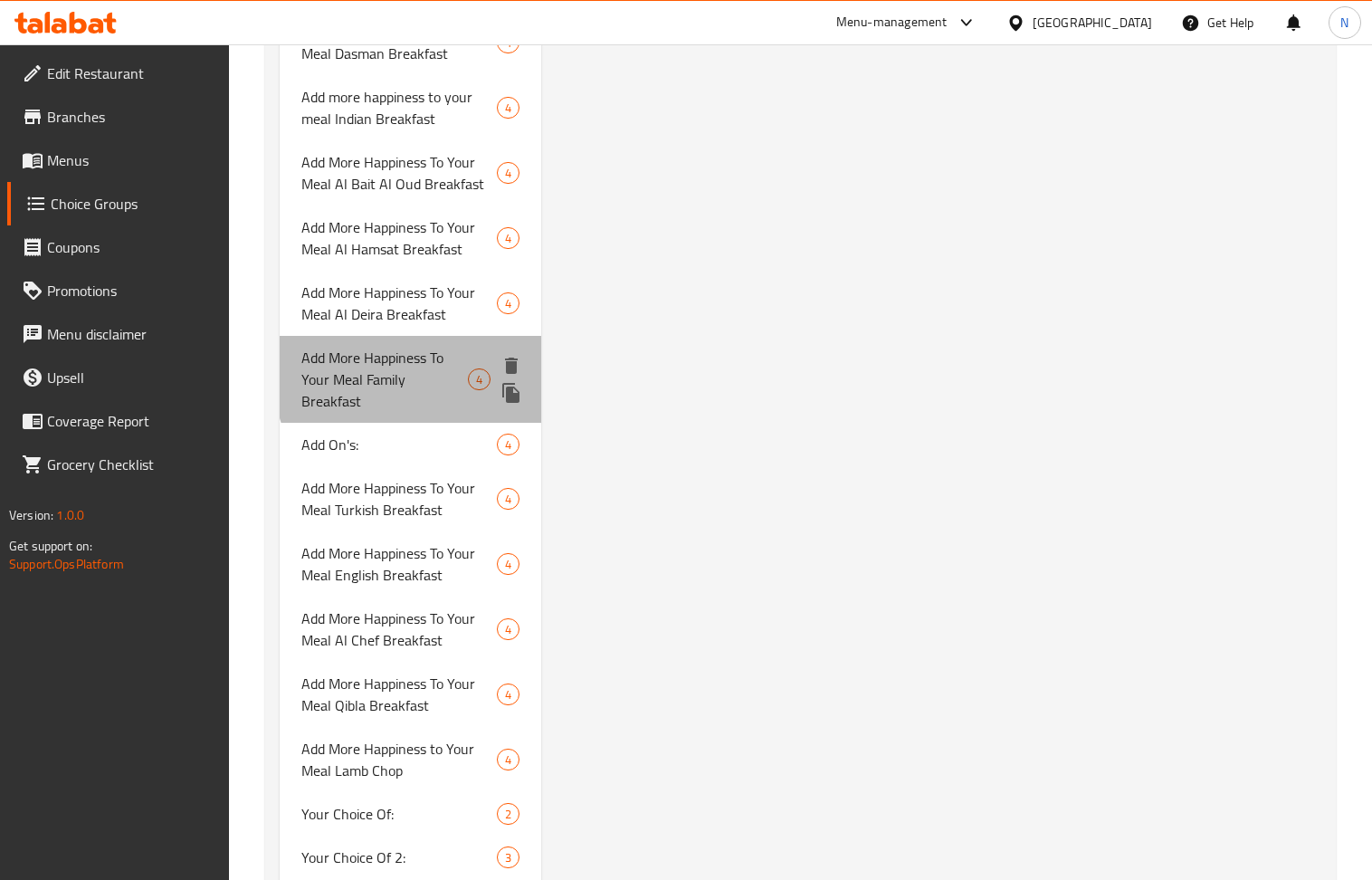
type input "4"
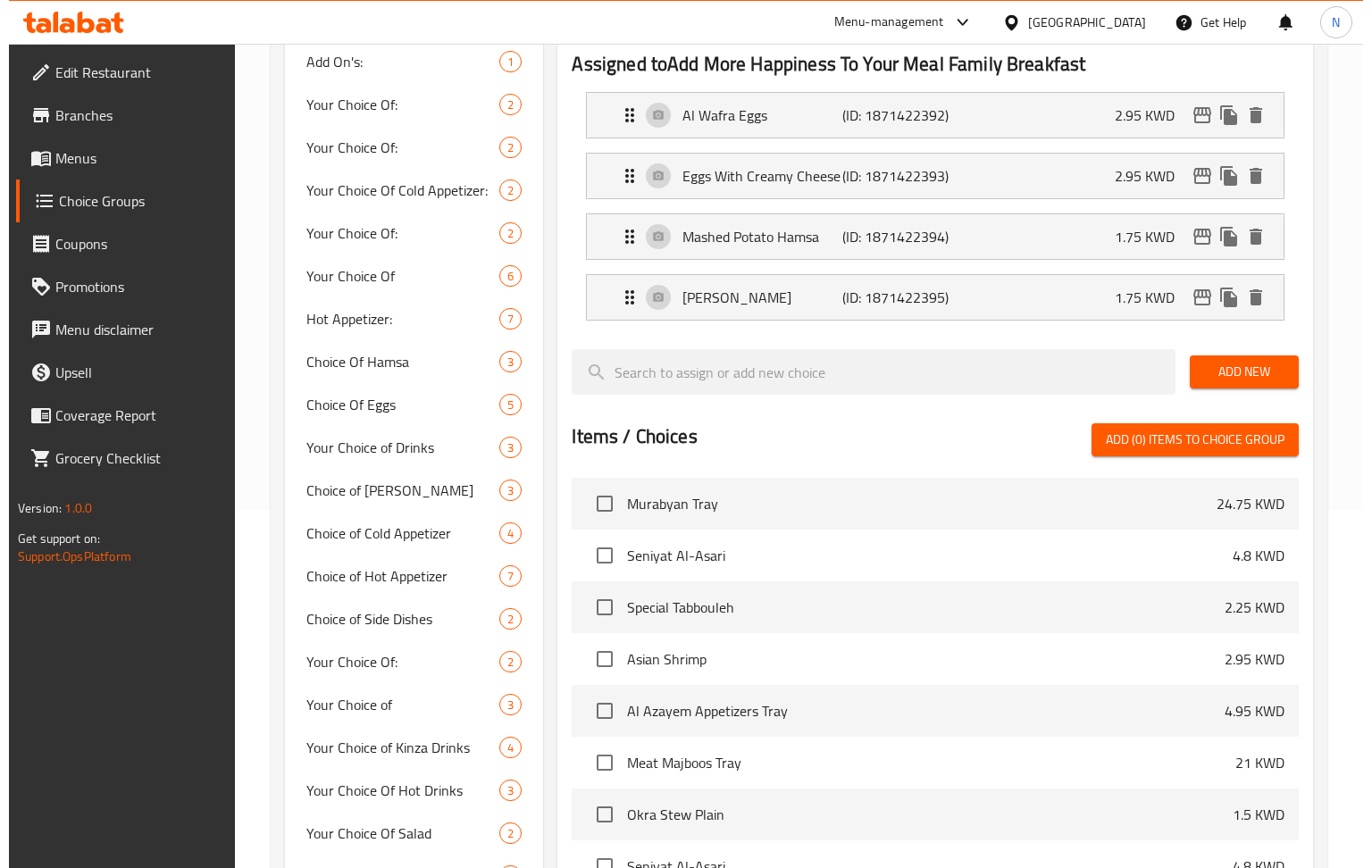
scroll to position [0, 0]
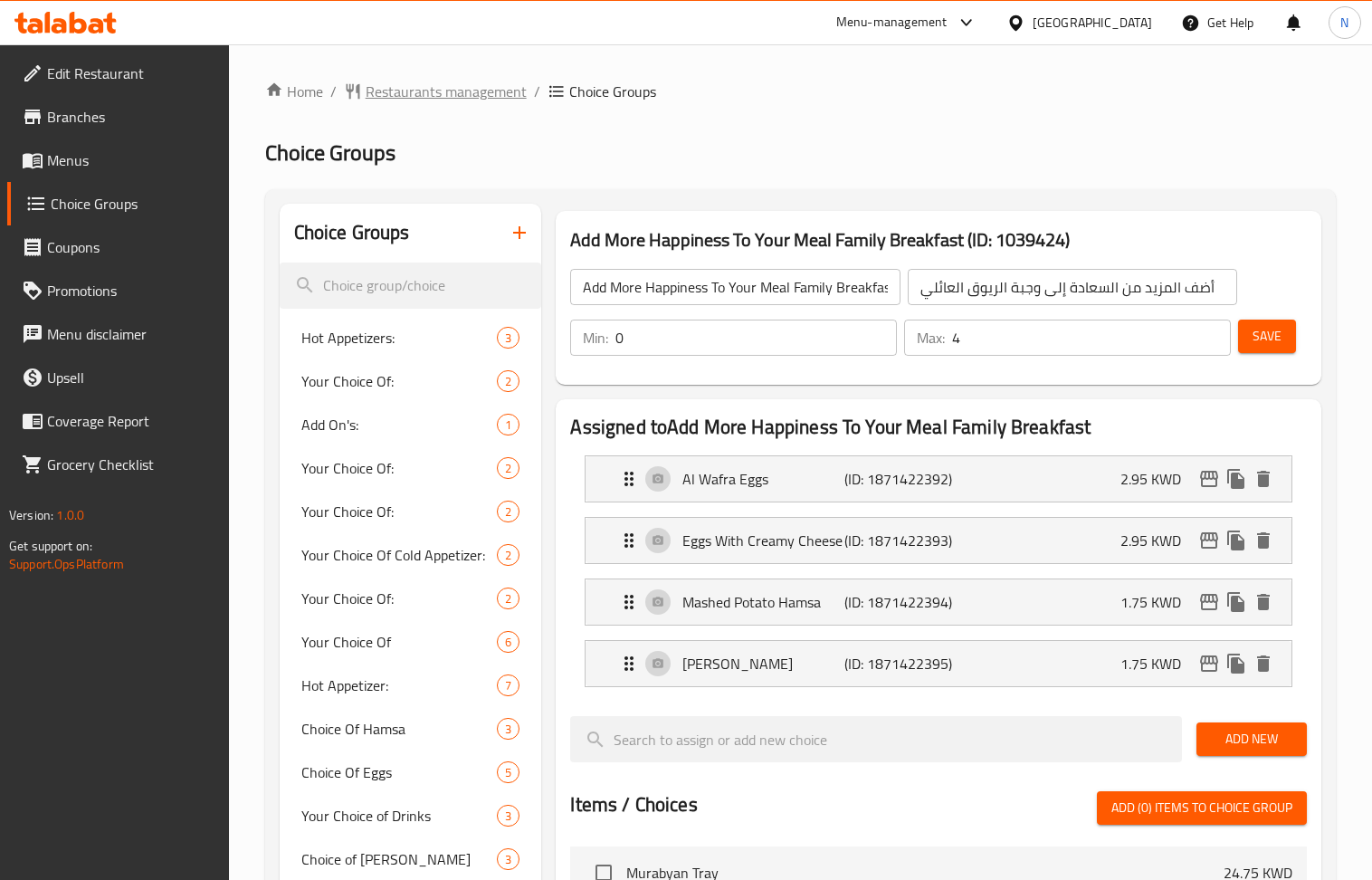
click at [453, 89] on span "Restaurants management" at bounding box center [445, 92] width 161 height 22
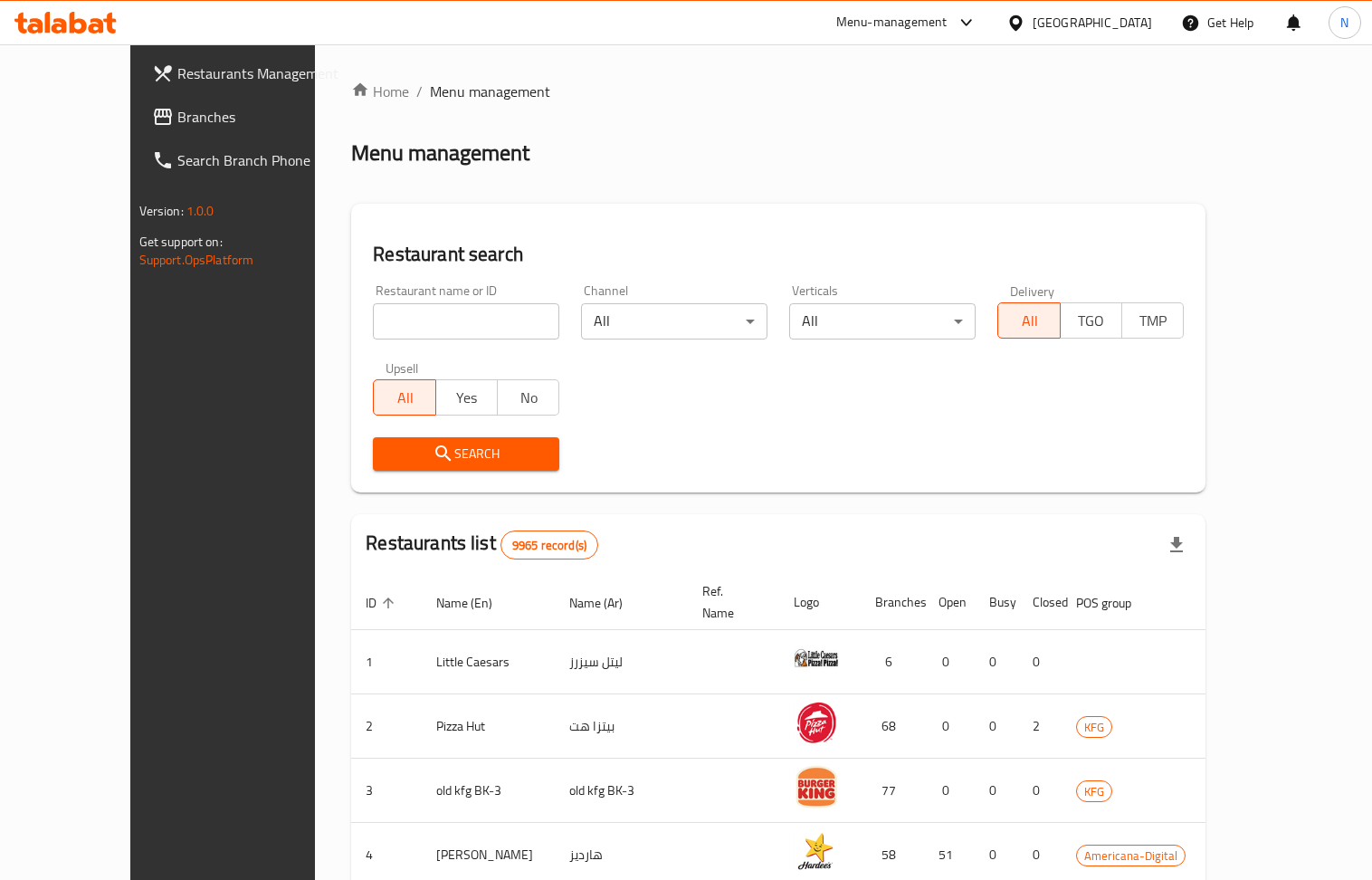
click at [1149, 24] on div "[GEOGRAPHIC_DATA]" at bounding box center [1092, 23] width 119 height 20
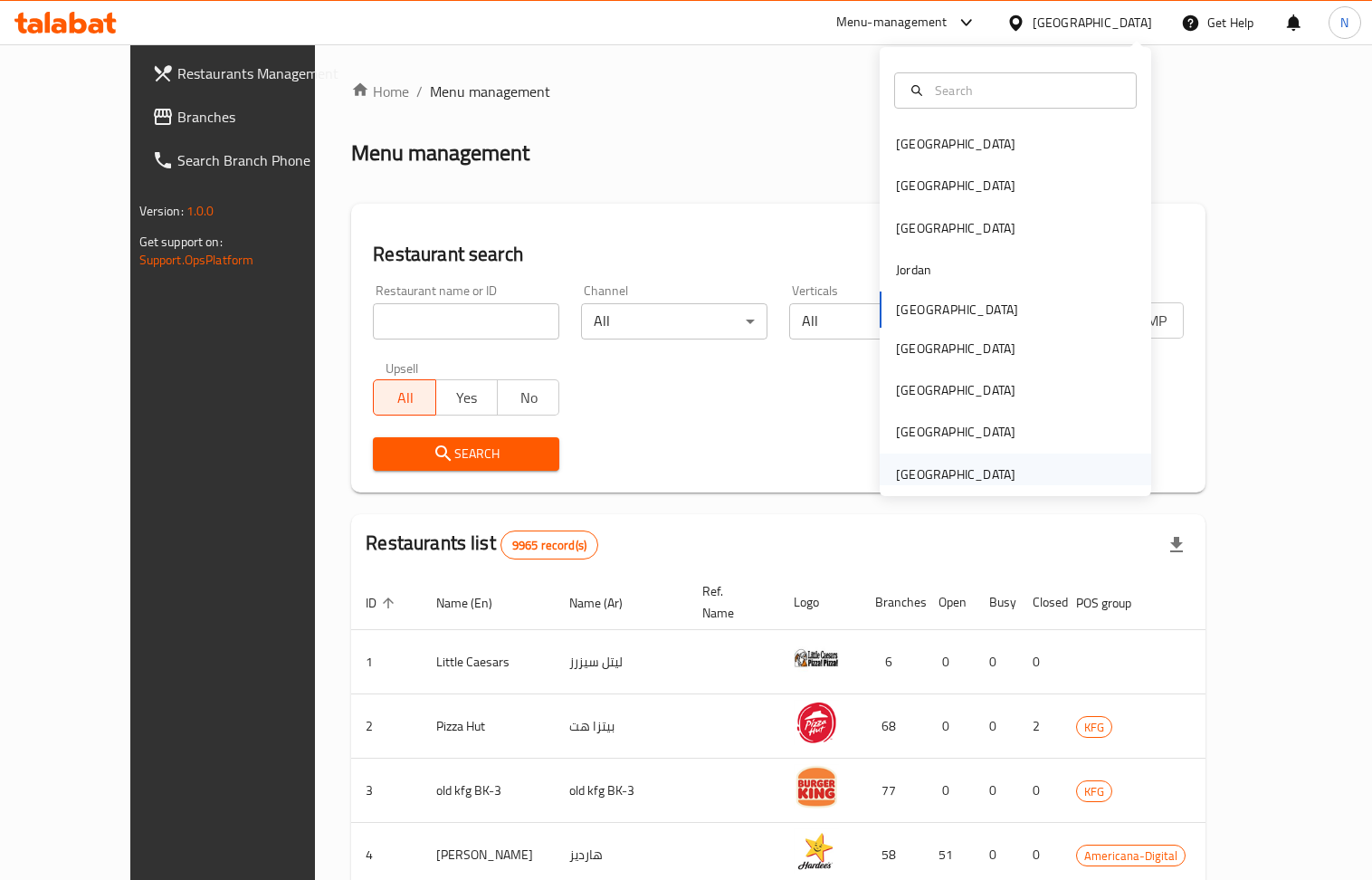
click at [946, 456] on div "[GEOGRAPHIC_DATA]" at bounding box center [955, 475] width 148 height 42
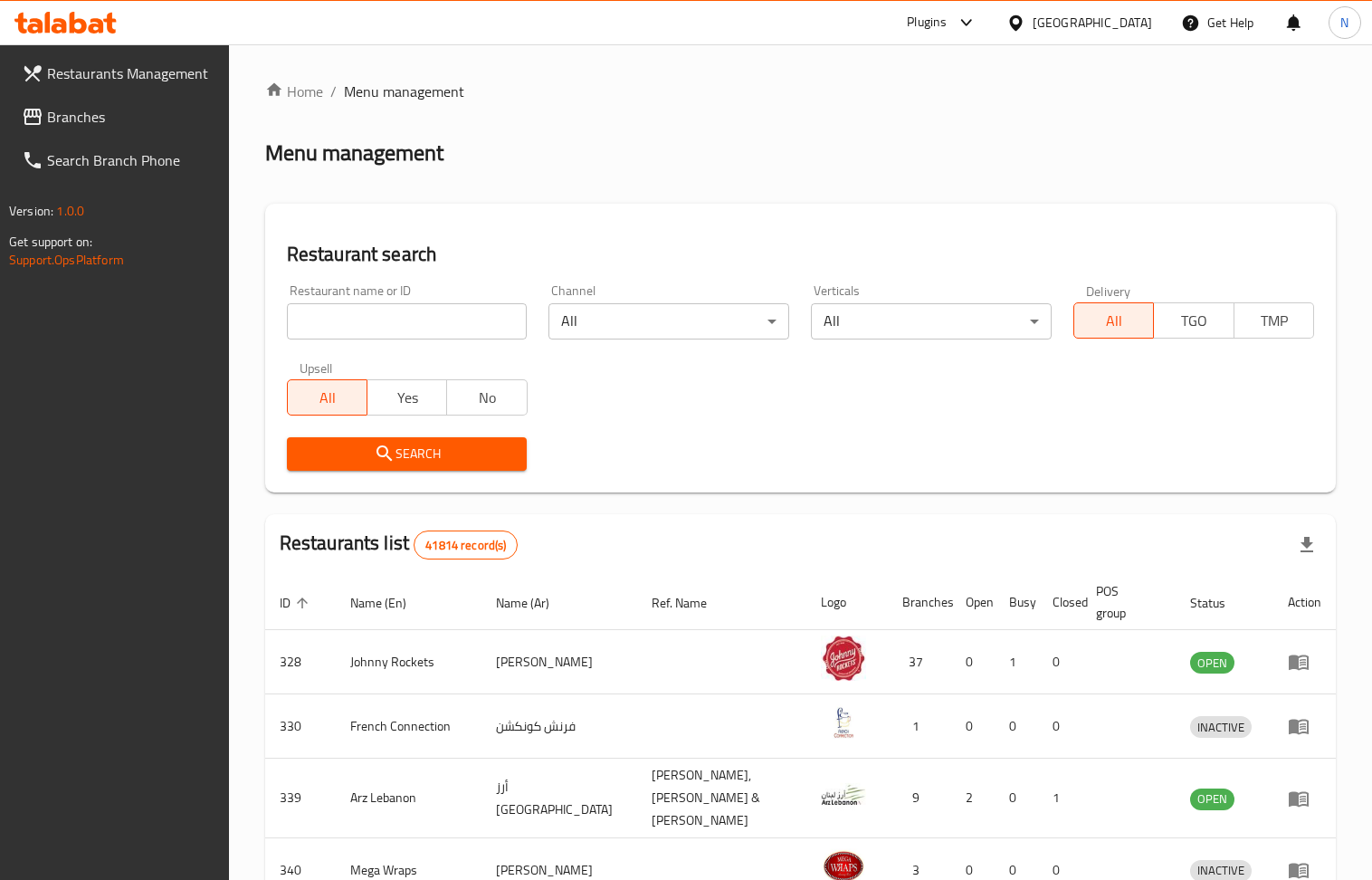
drag, startPoint x: 398, startPoint y: 317, endPoint x: 389, endPoint y: 328, distance: 14.2
click at [398, 317] on input "search" at bounding box center [407, 322] width 241 height 36
paste input "673019"
click at [341, 461] on span "Search" at bounding box center [407, 454] width 212 height 23
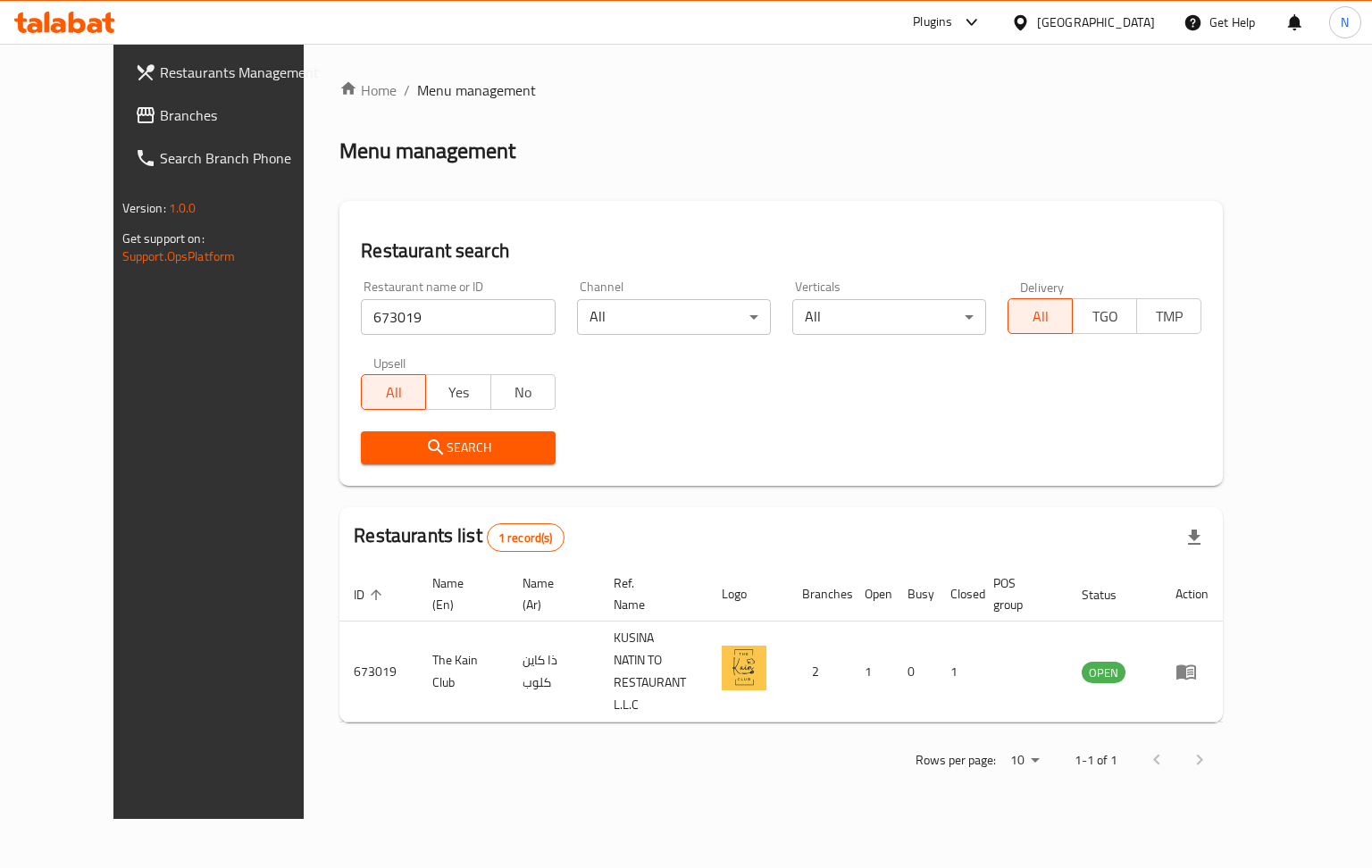
click at [386, 326] on input "673019" at bounding box center [457, 317] width 194 height 36
paste input "730151"
click at [375, 452] on span "Search" at bounding box center [457, 447] width 165 height 22
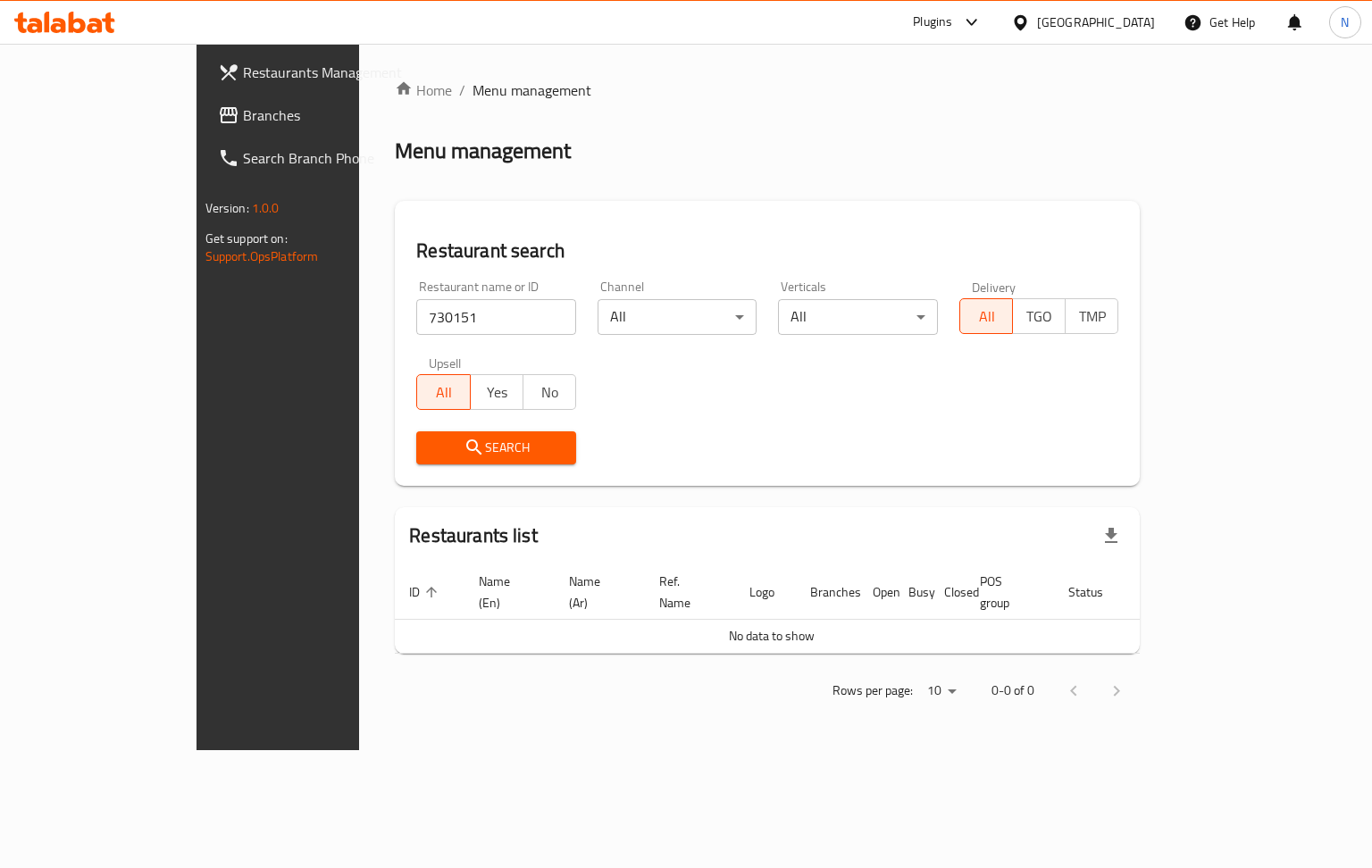
click at [443, 317] on input "730151" at bounding box center [496, 317] width 160 height 36
paste input "661850"
click at [411, 425] on div "Search" at bounding box center [496, 447] width 181 height 55
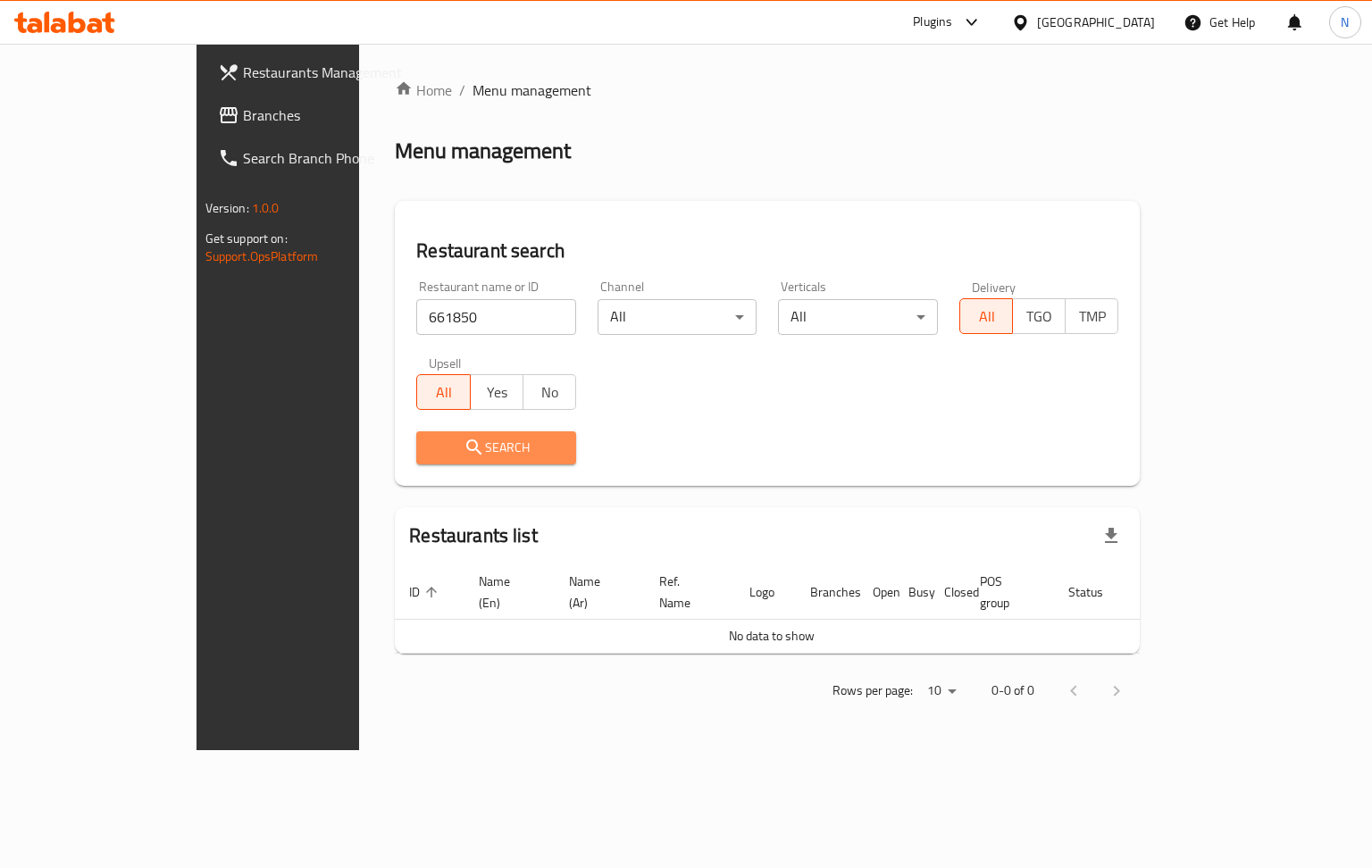
click at [430, 452] on span "Search" at bounding box center [496, 447] width 131 height 22
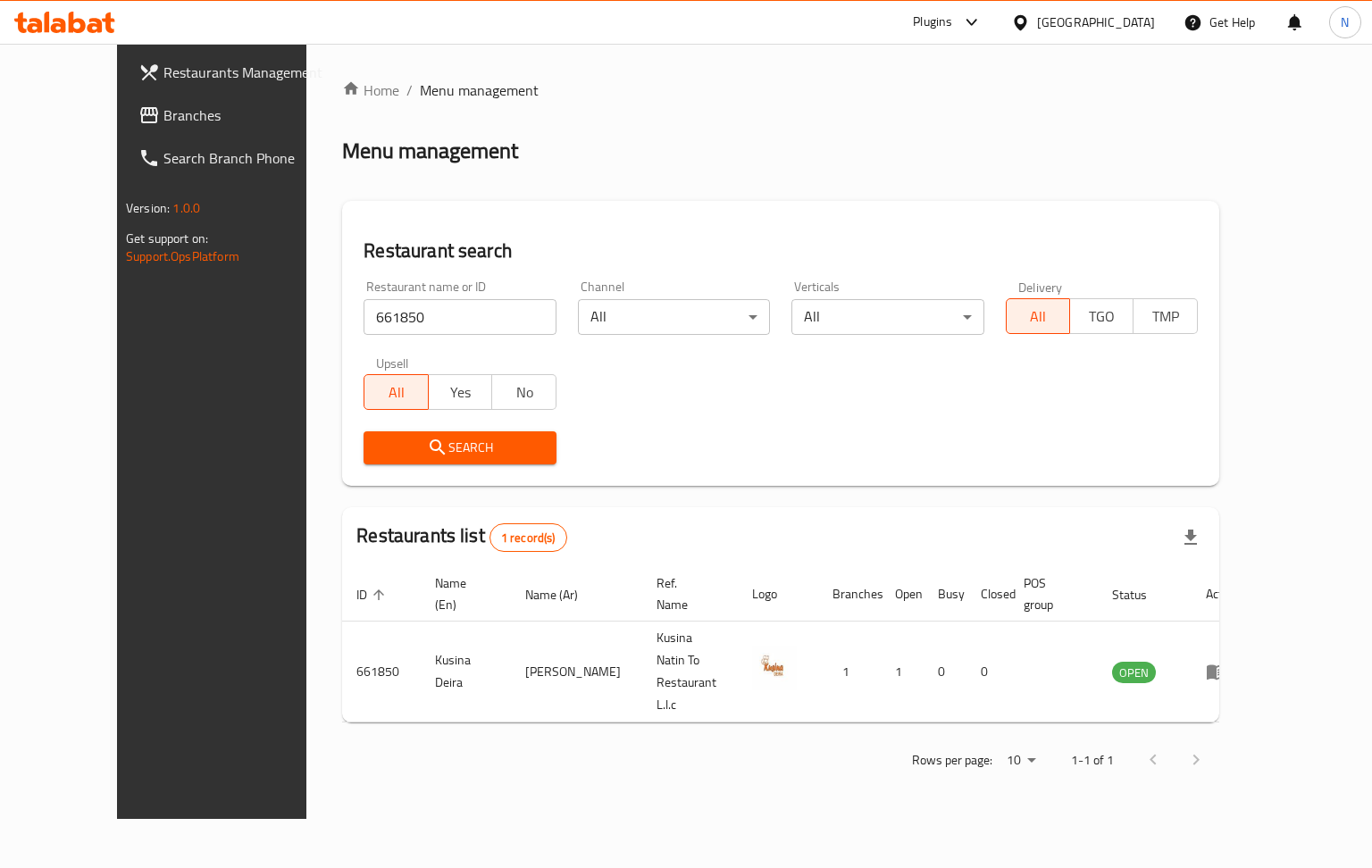
click at [433, 318] on input "661850" at bounding box center [459, 317] width 192 height 36
paste input "702553"
drag, startPoint x: 409, startPoint y: 422, endPoint x: 409, endPoint y: 434, distance: 12.0
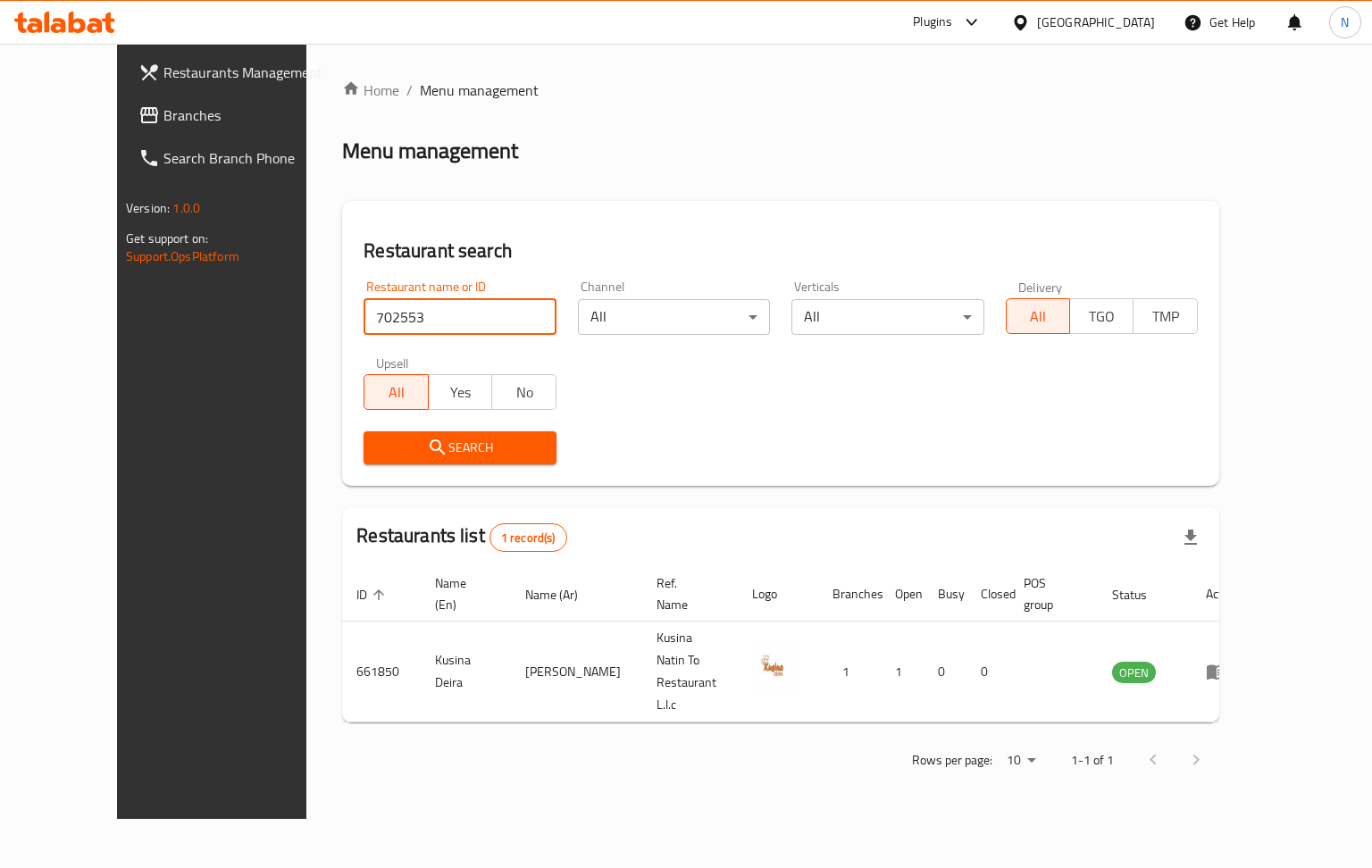
click at [409, 427] on div "Search" at bounding box center [459, 447] width 213 height 55
click at [409, 434] on button "Search" at bounding box center [459, 447] width 192 height 33
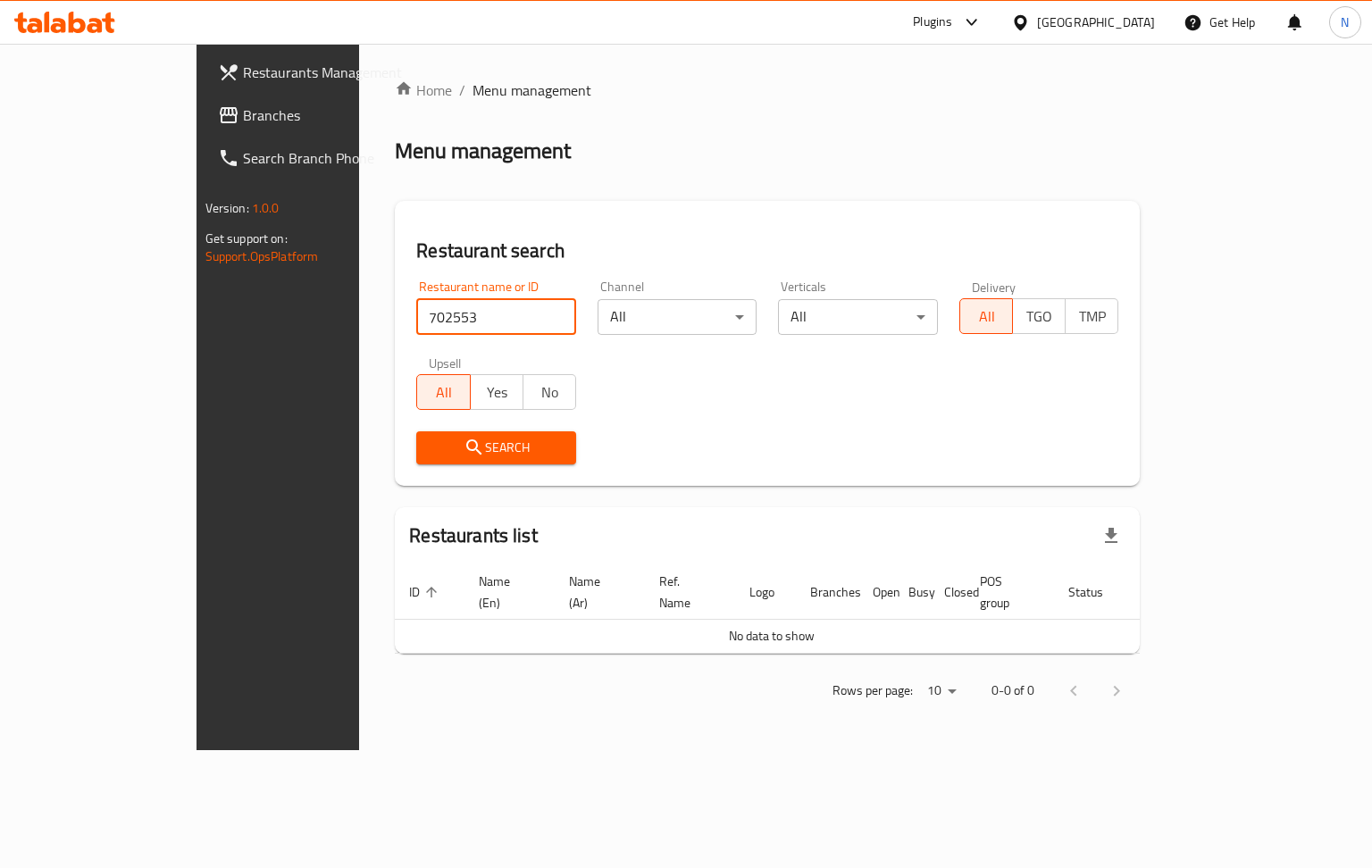
click at [416, 327] on input "702553" at bounding box center [496, 317] width 160 height 36
paste input "673019"
click button "Search" at bounding box center [496, 447] width 160 height 33
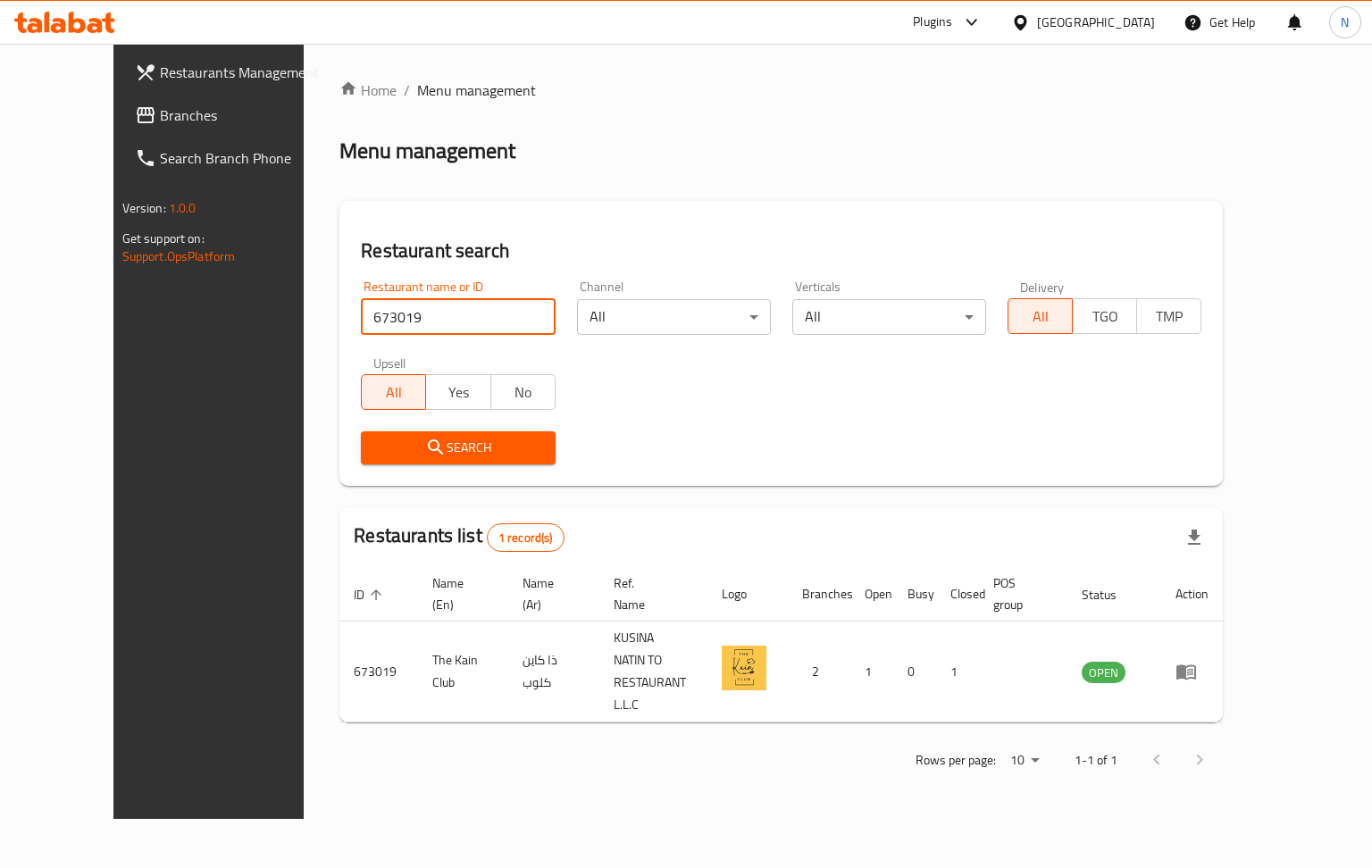
click at [391, 318] on input "673019" at bounding box center [457, 317] width 194 height 36
paste input "68142"
click at [362, 461] on button "Search" at bounding box center [457, 447] width 194 height 33
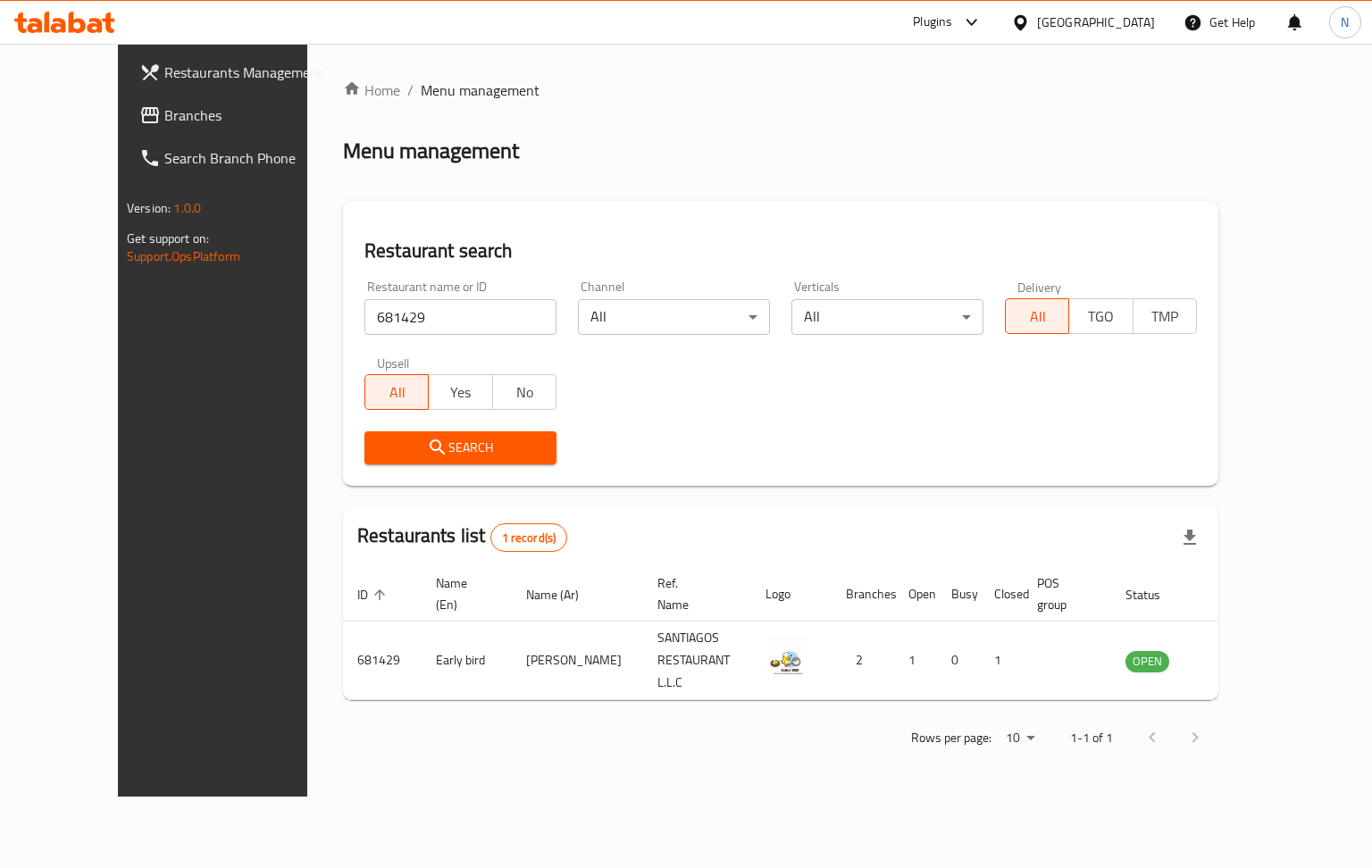
click at [395, 324] on input "681429" at bounding box center [460, 317] width 192 height 36
paste input "736861"
click at [427, 438] on icon "submit" at bounding box center [438, 447] width 22 height 22
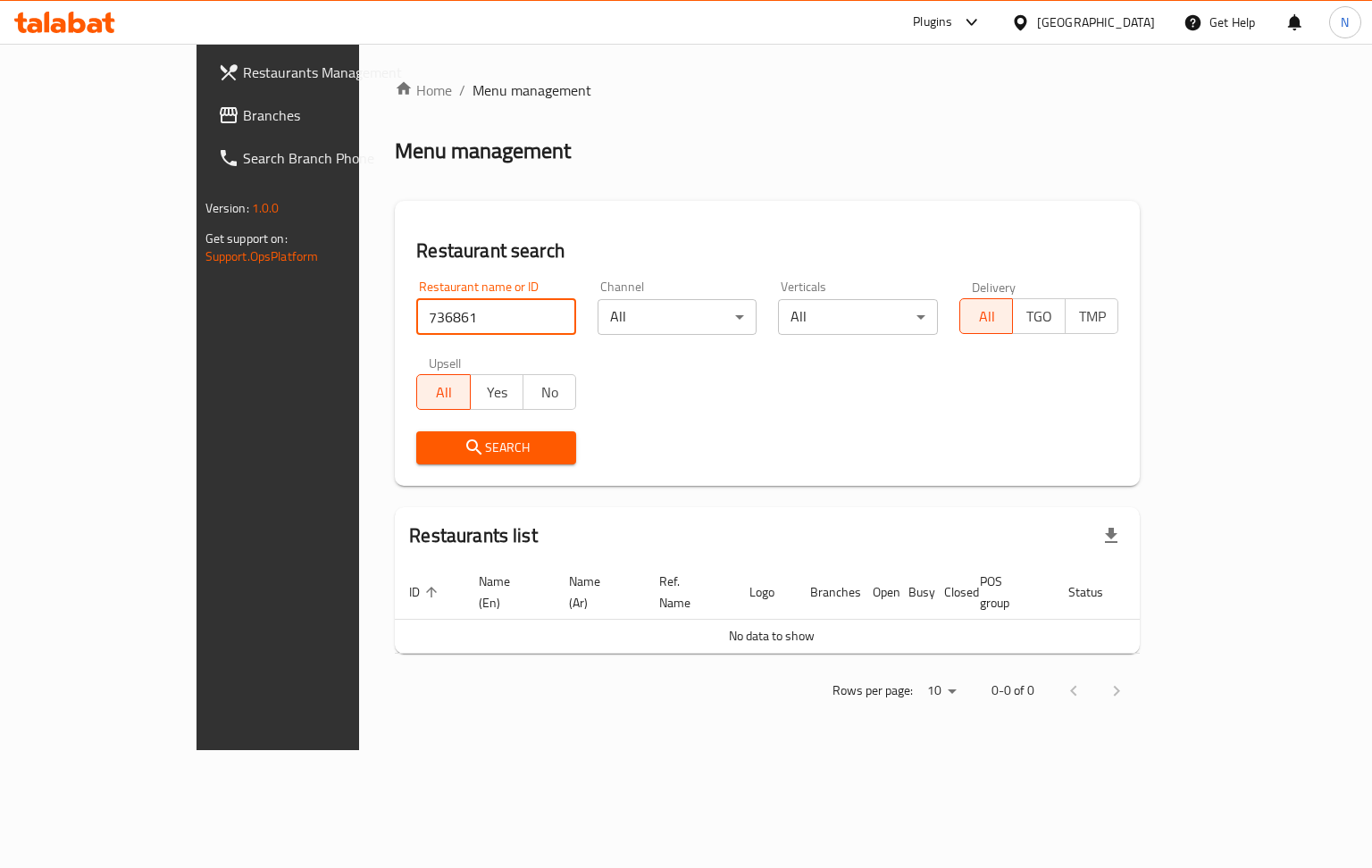
click at [432, 319] on input "736861" at bounding box center [496, 317] width 160 height 36
paste input "673019"
click at [430, 448] on span "Search" at bounding box center [496, 447] width 131 height 22
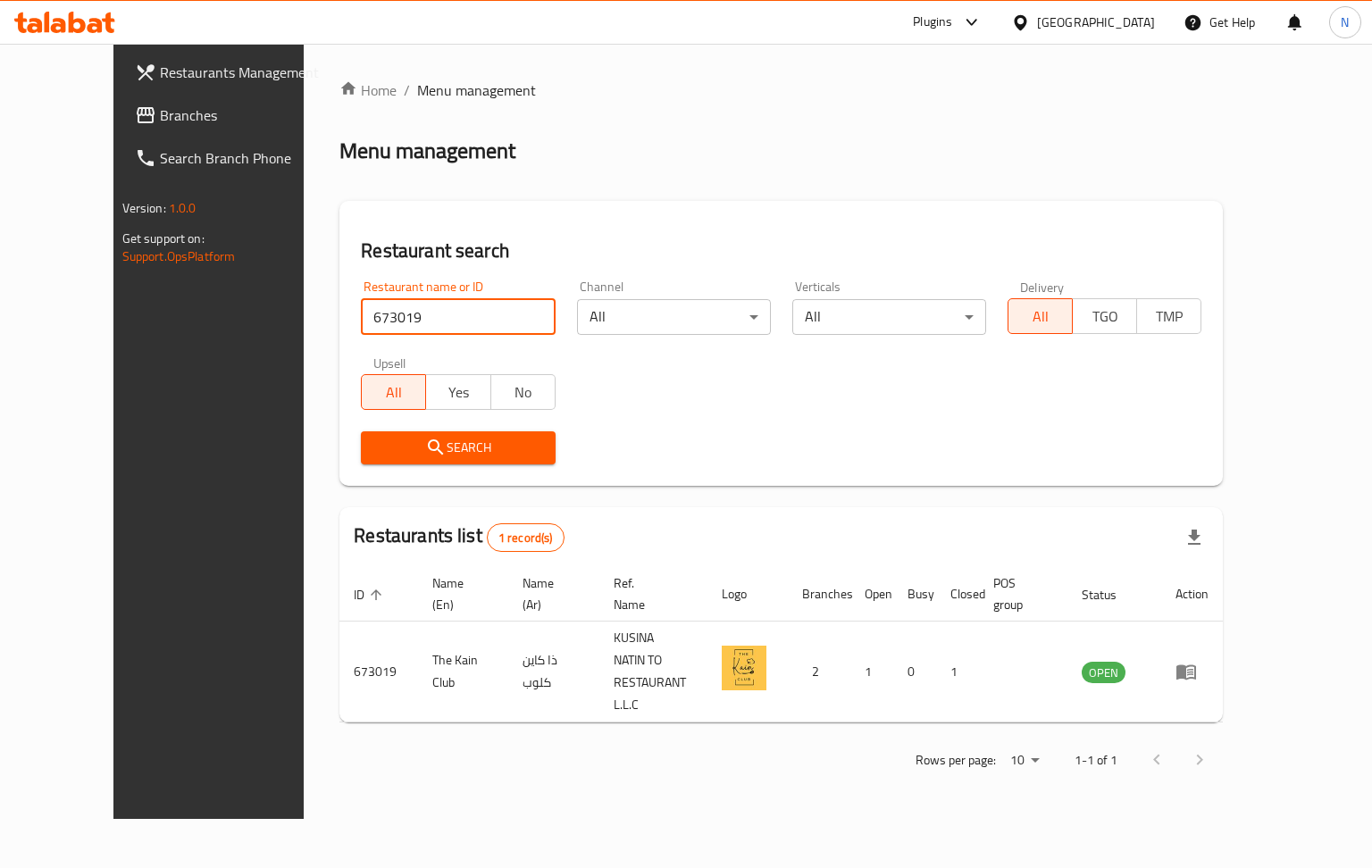
click at [394, 324] on input "673019" at bounding box center [457, 317] width 194 height 36
click at [395, 441] on span "Search" at bounding box center [457, 447] width 165 height 22
click at [401, 322] on input "673019" at bounding box center [457, 317] width 194 height 36
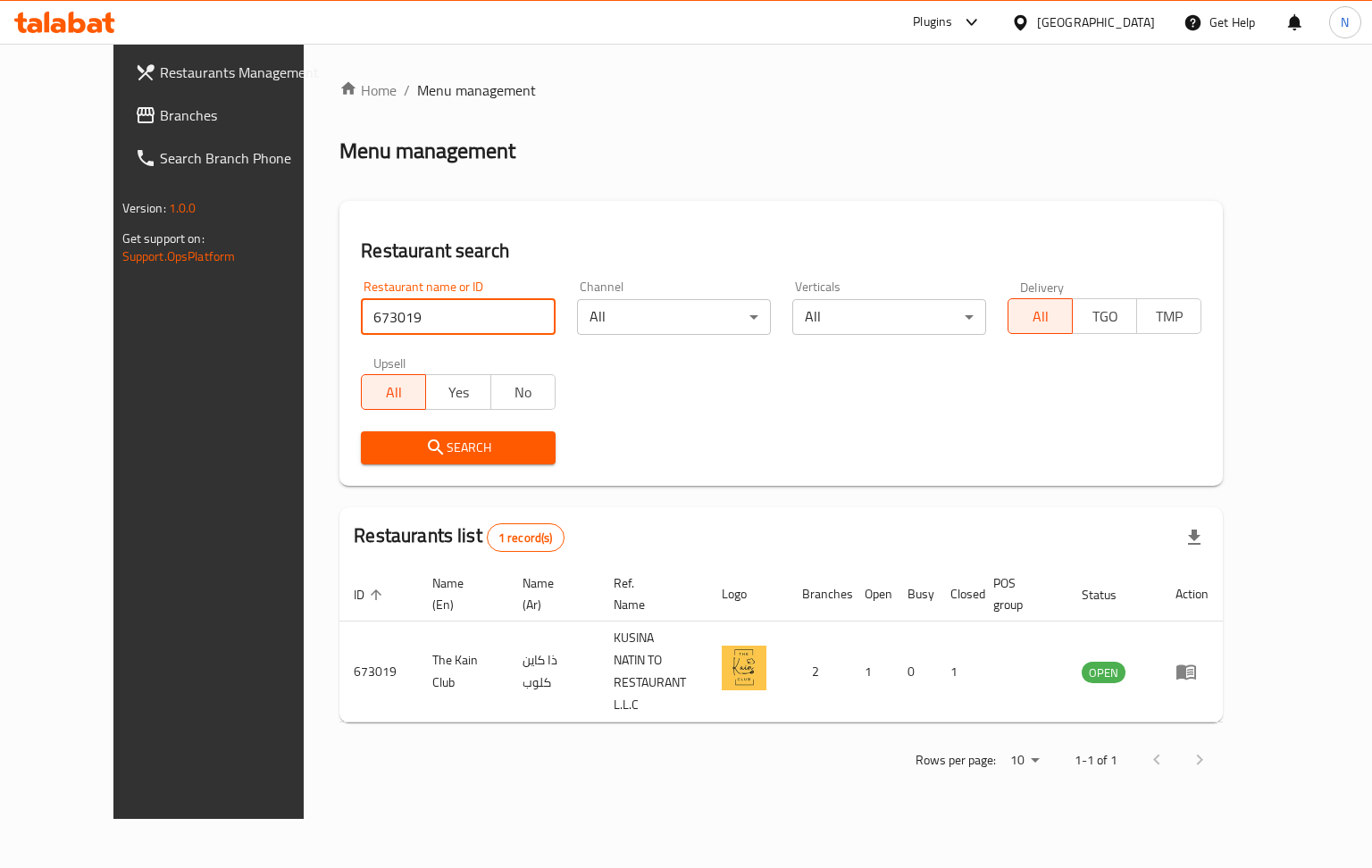
click at [401, 322] on input "673019" at bounding box center [457, 317] width 194 height 36
paste input "61850"
click at [394, 455] on span "Search" at bounding box center [457, 447] width 165 height 22
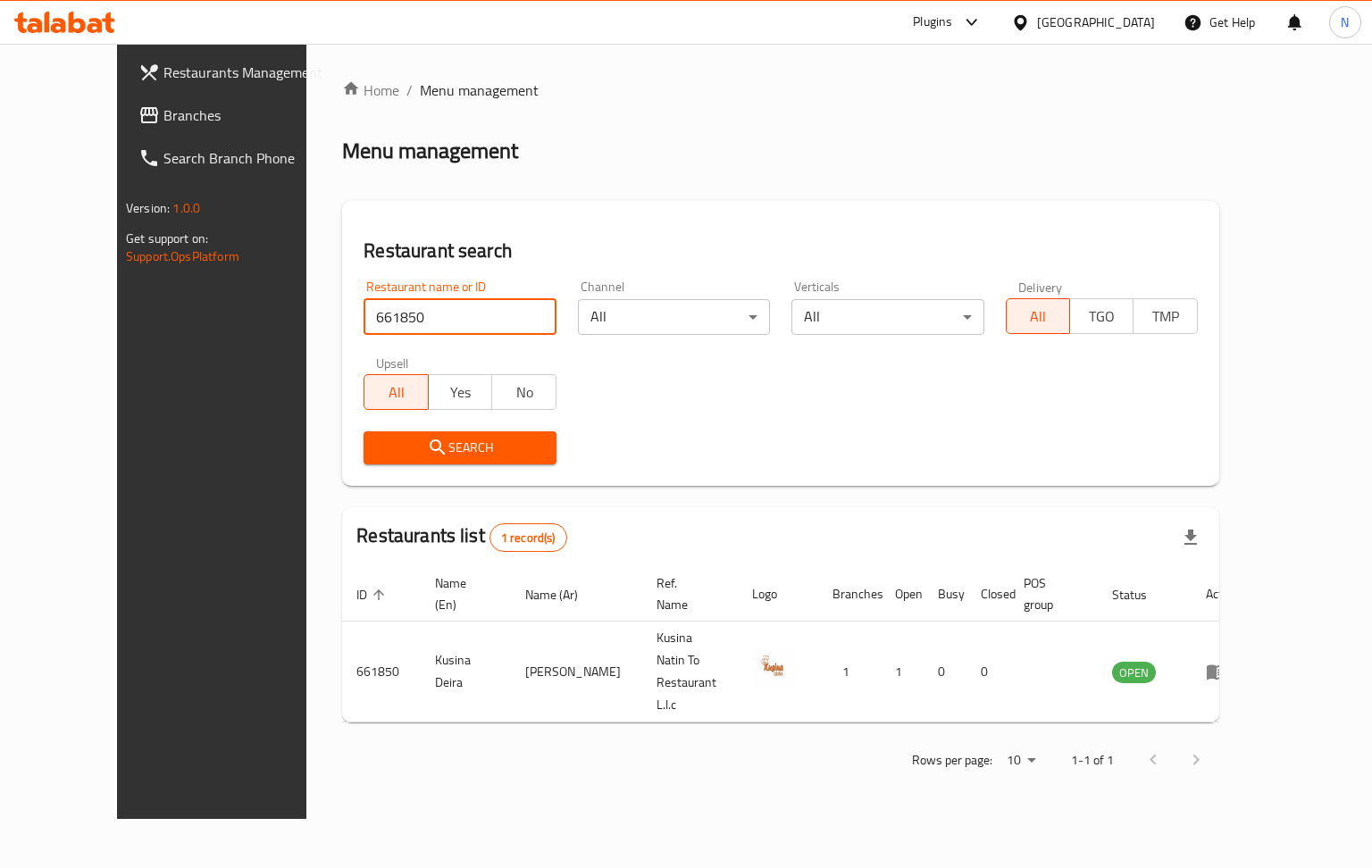
click at [439, 308] on input "661850" at bounding box center [459, 317] width 192 height 36
paste input "81429"
click at [427, 456] on icon "submit" at bounding box center [438, 447] width 22 height 22
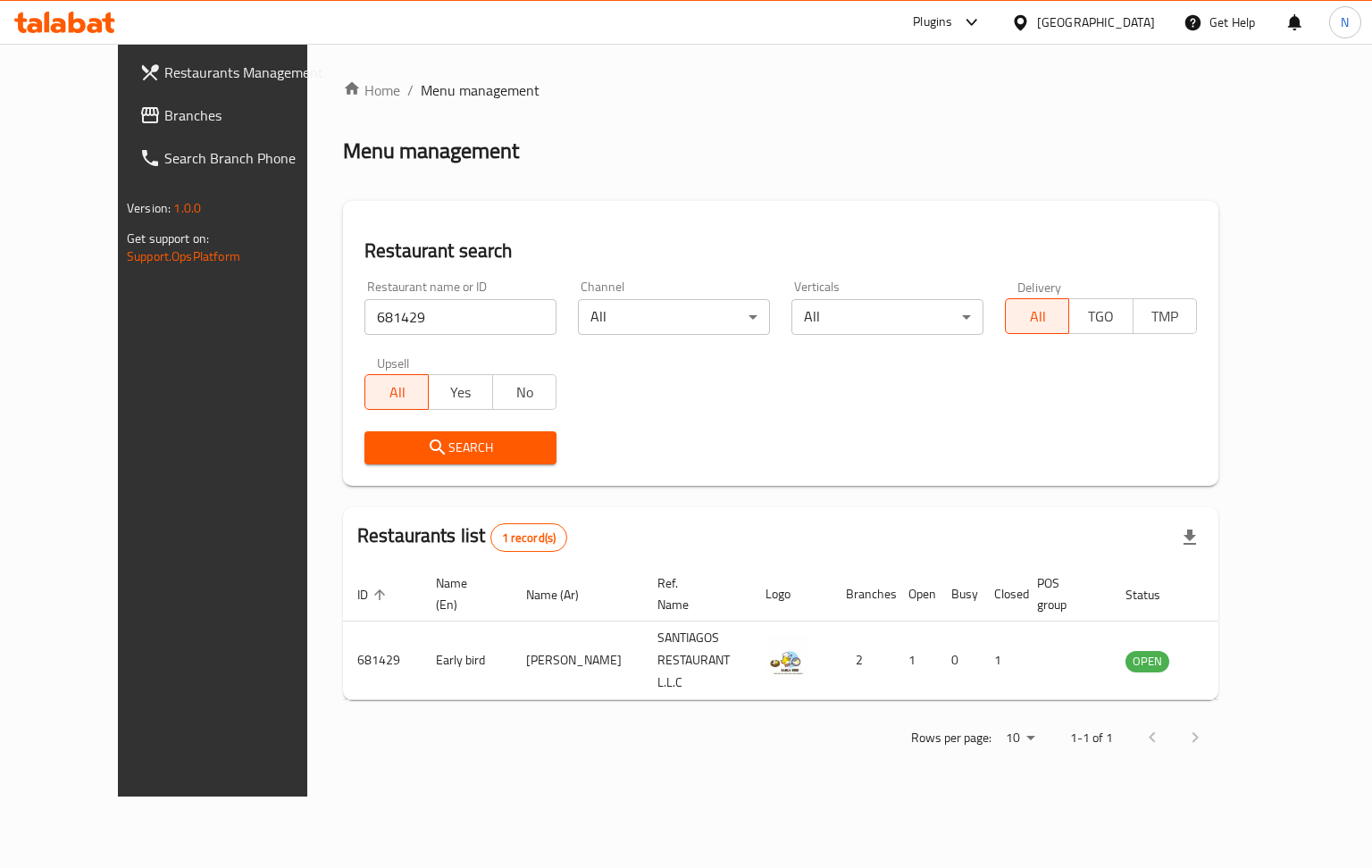
click at [397, 313] on input "681429" at bounding box center [460, 317] width 192 height 36
paste input "730151"
type input "730151"
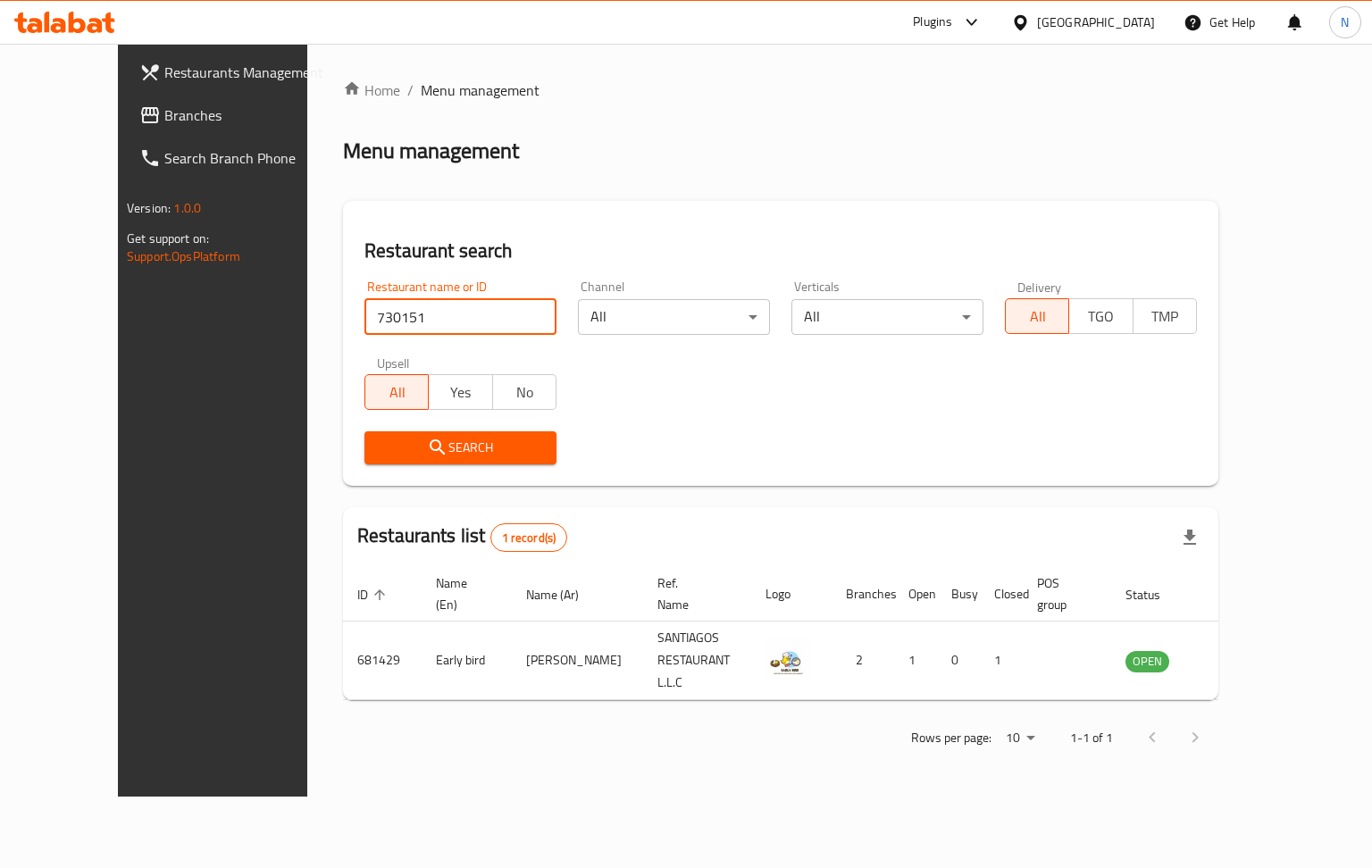
click at [427, 440] on icon "submit" at bounding box center [438, 447] width 22 height 22
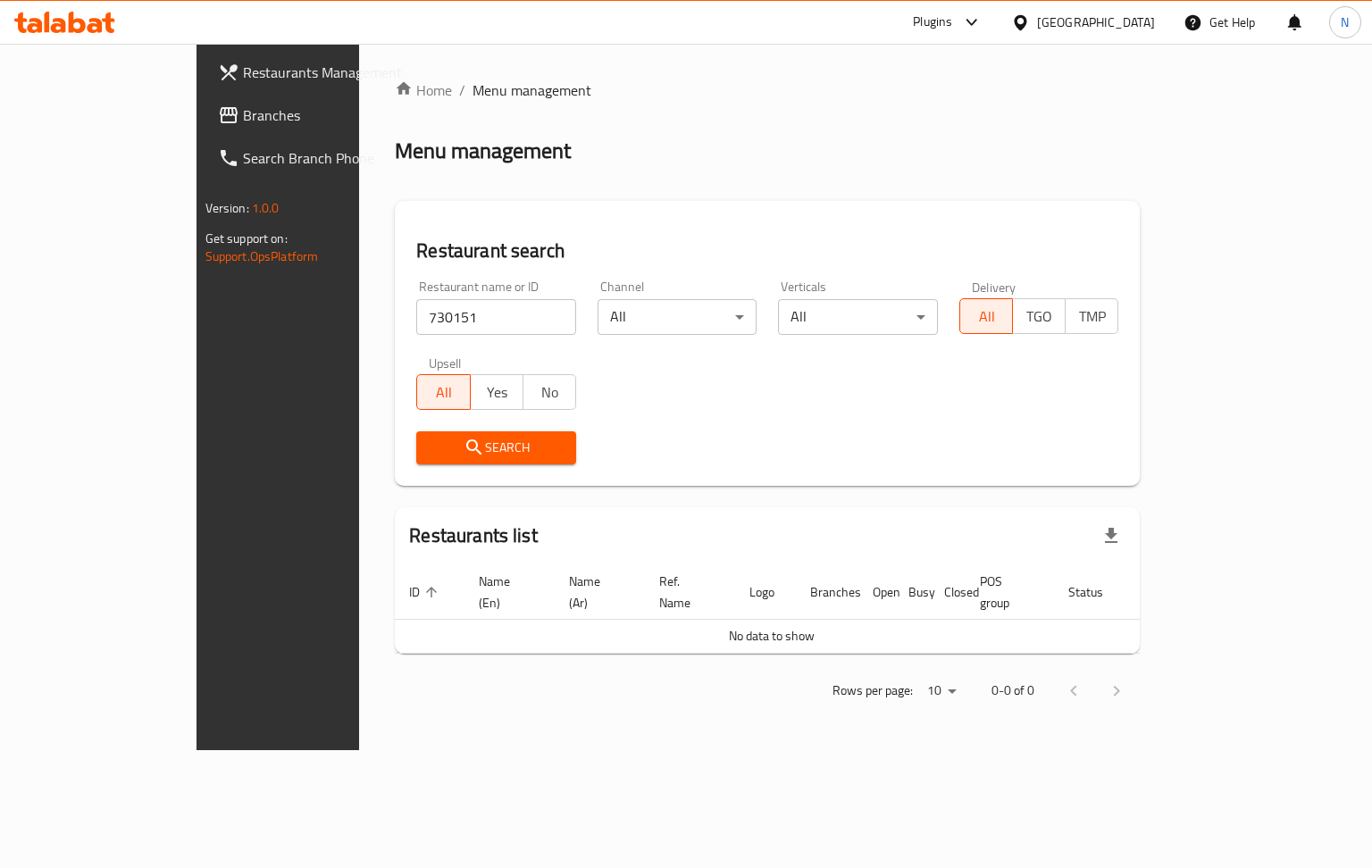
drag, startPoint x: 109, startPoint y: 123, endPoint x: 117, endPoint y: 125, distance: 8.2
click at [243, 123] on span "Branches" at bounding box center [327, 116] width 169 height 22
